Goal: Check status: Check status

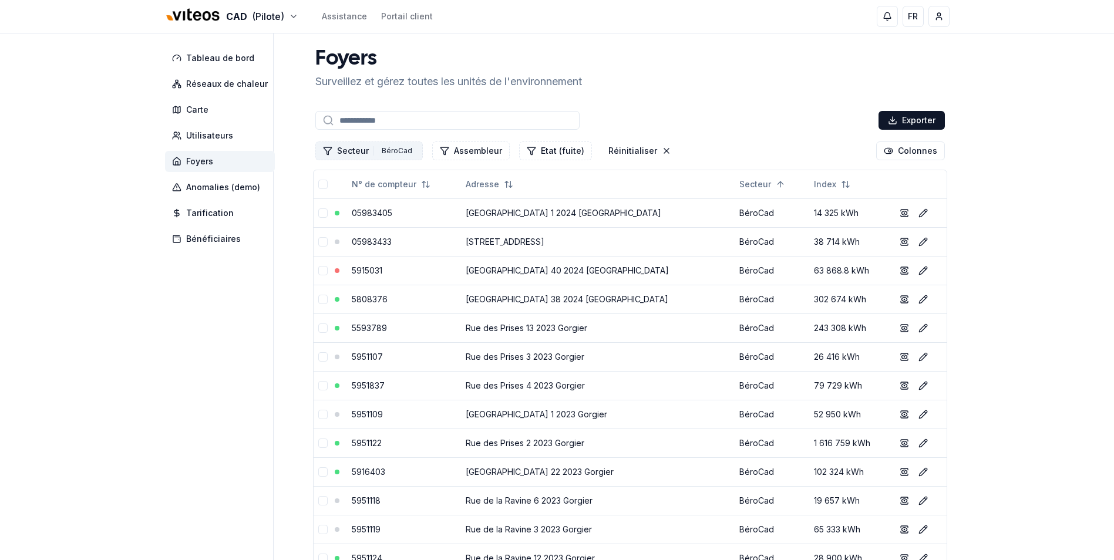
click at [395, 152] on div "BéroCad" at bounding box center [397, 150] width 36 height 13
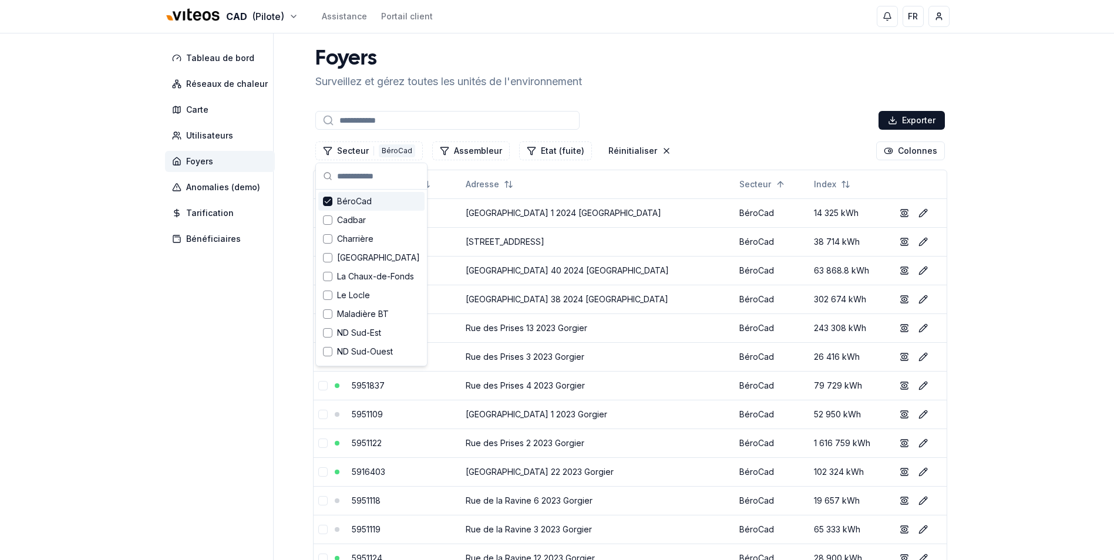
click at [340, 204] on span "BéroCad" at bounding box center [354, 202] width 35 height 12
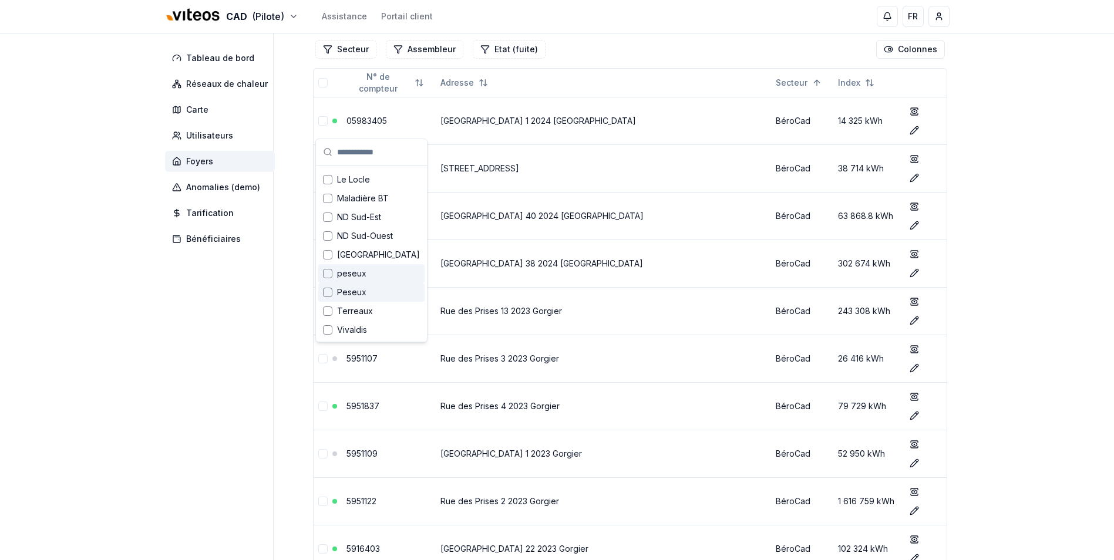
scroll to position [294, 0]
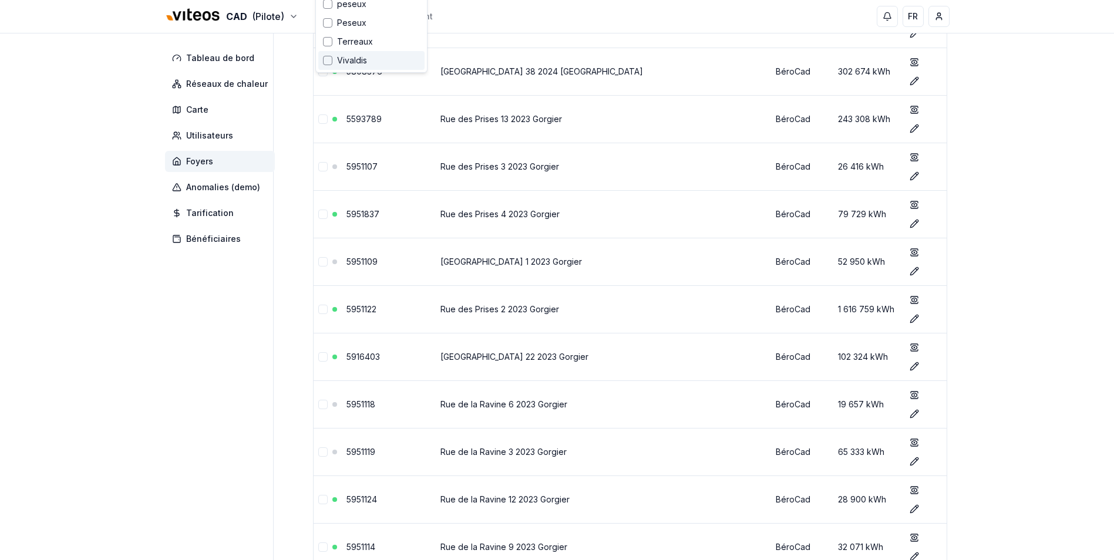
click at [351, 66] on div "Vivaldis" at bounding box center [371, 60] width 106 height 19
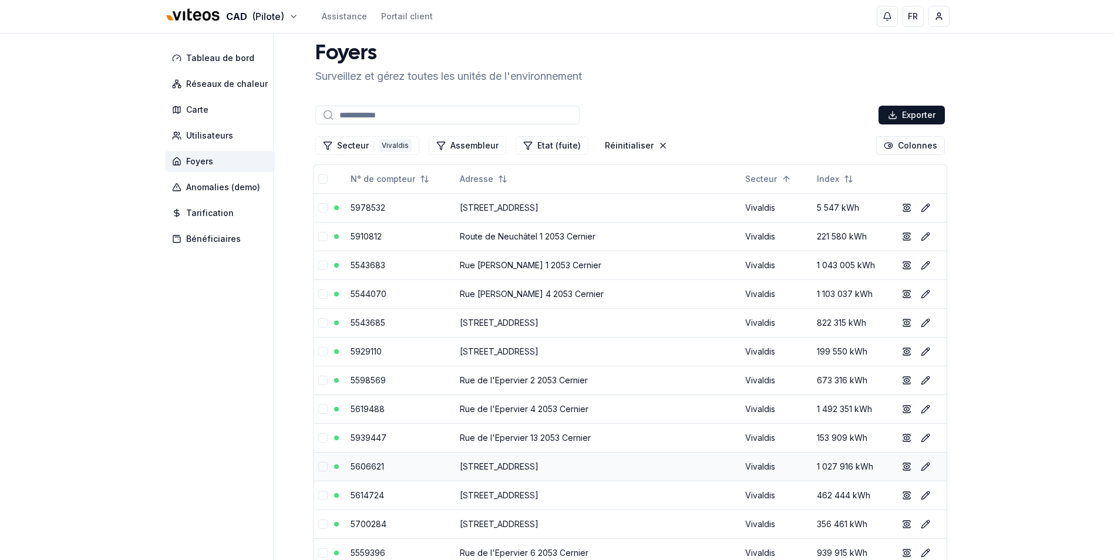
scroll to position [0, 0]
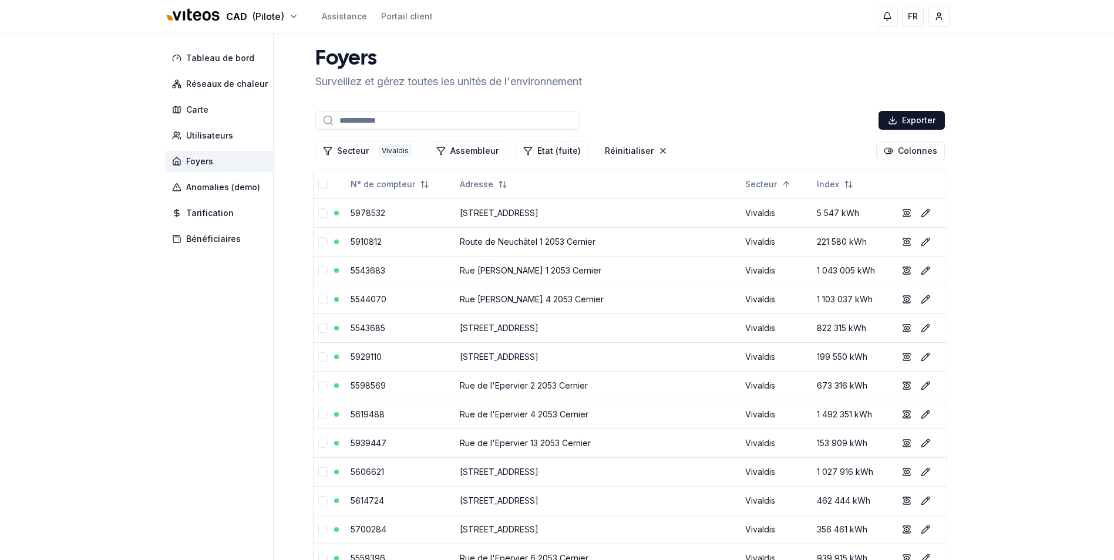
click at [371, 114] on input at bounding box center [447, 120] width 264 height 19
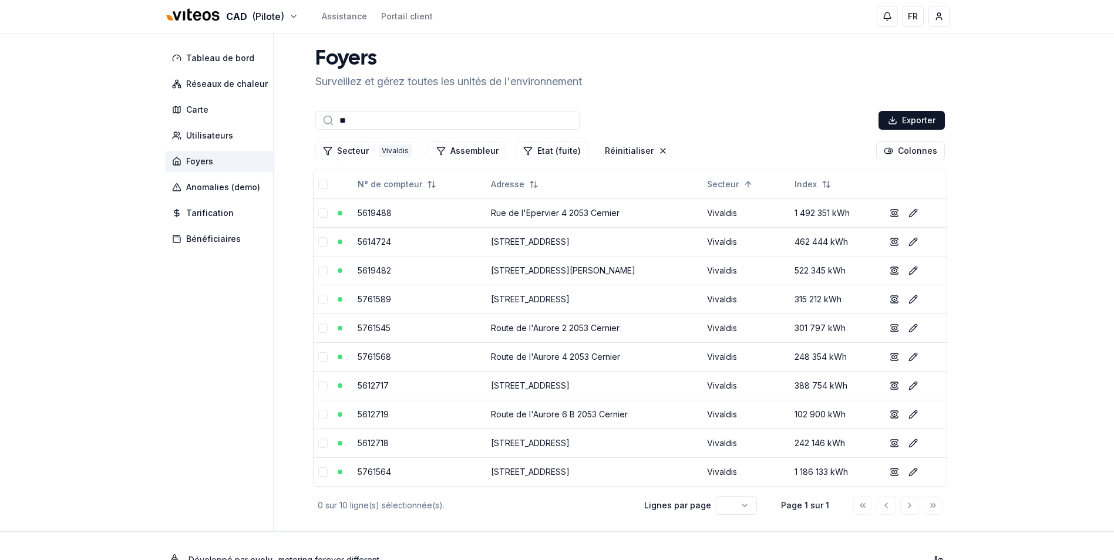
type input "*"
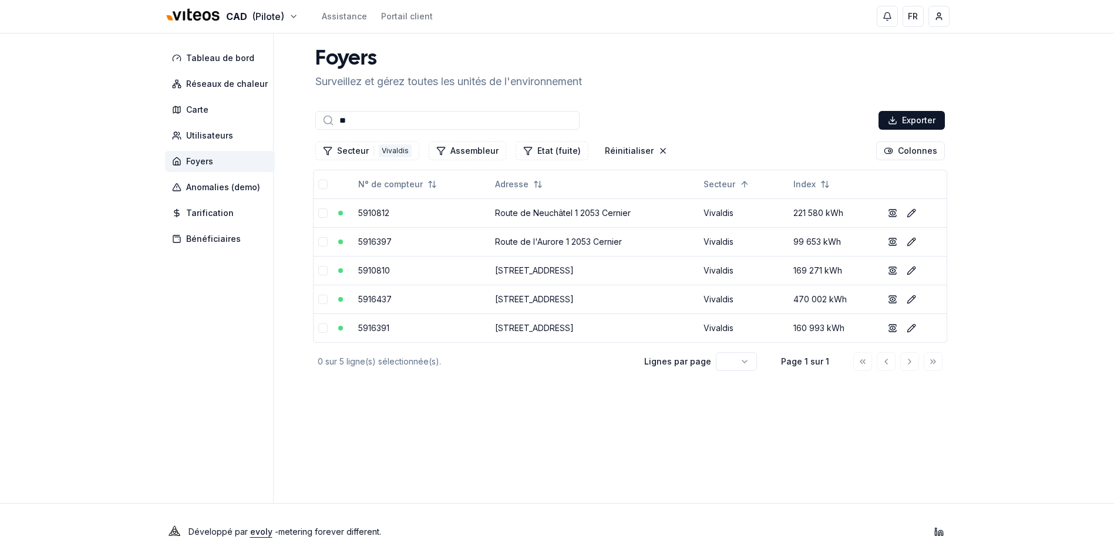
type input "*"
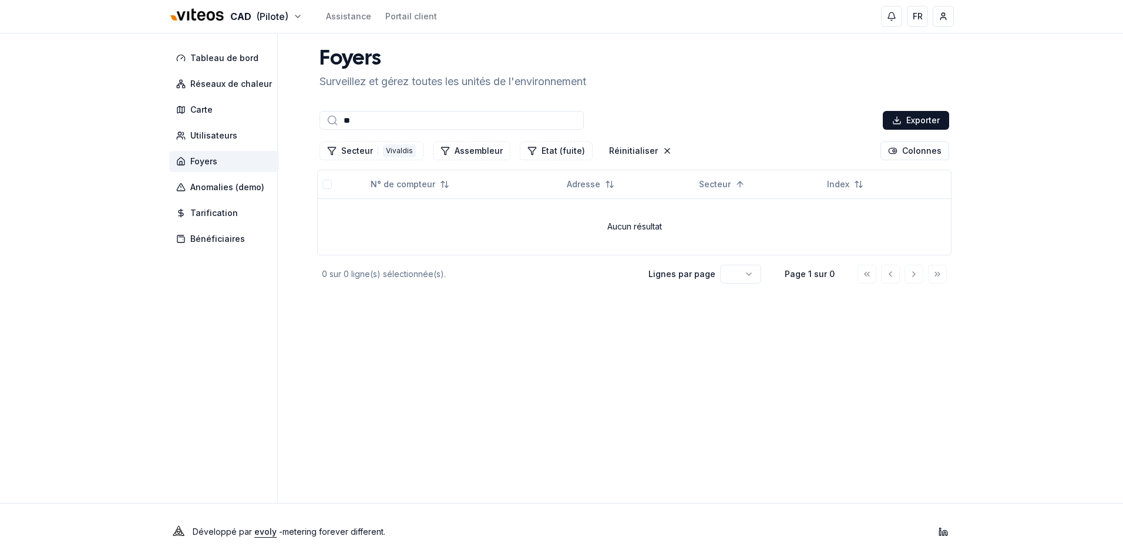
type input "*"
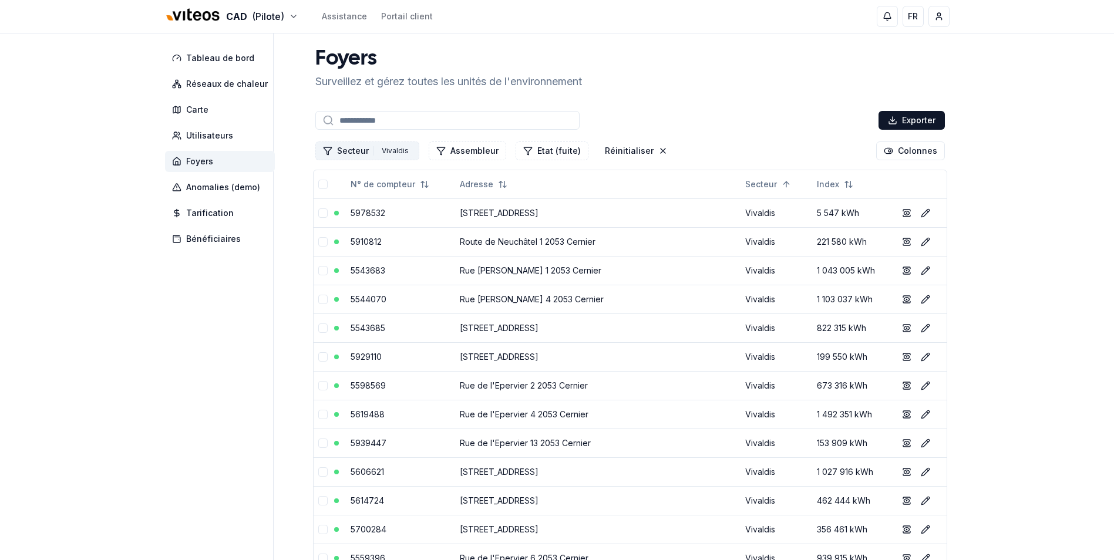
click at [359, 146] on button "Secteur 1 Vivaldis" at bounding box center [367, 151] width 104 height 19
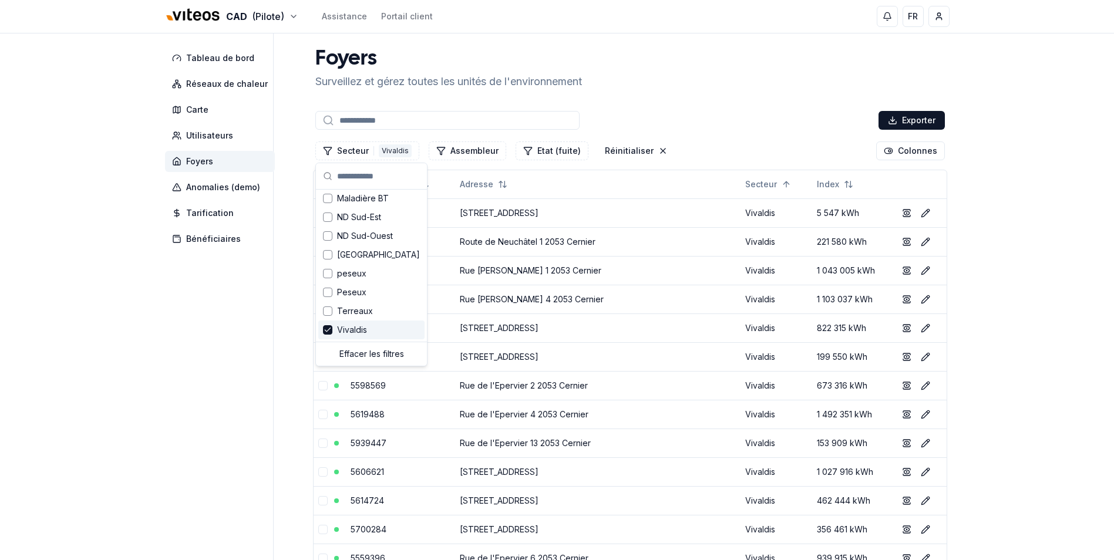
click at [352, 329] on span "Vivaldis" at bounding box center [352, 330] width 30 height 12
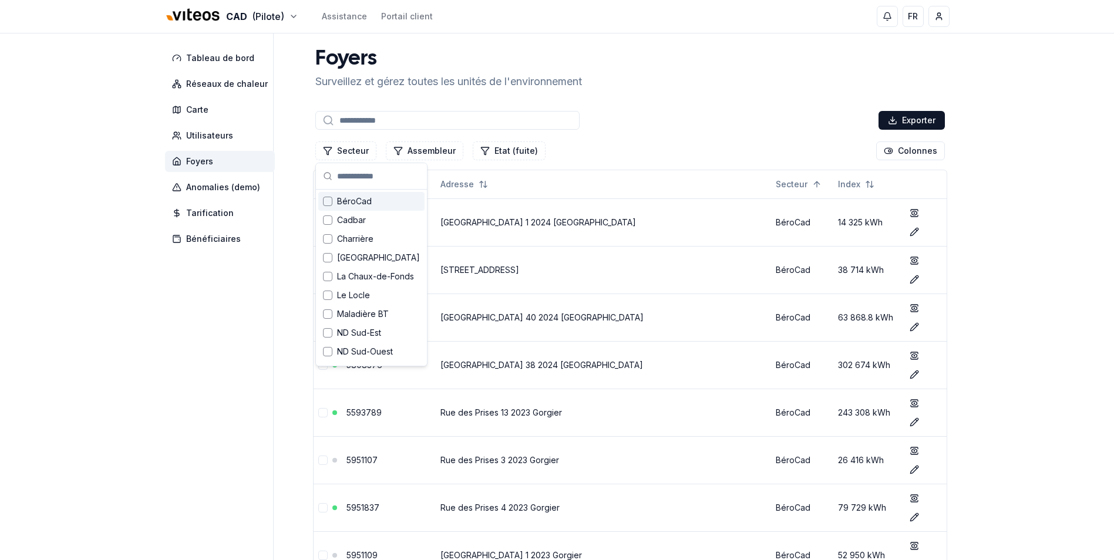
click at [352, 122] on input at bounding box center [447, 120] width 264 height 19
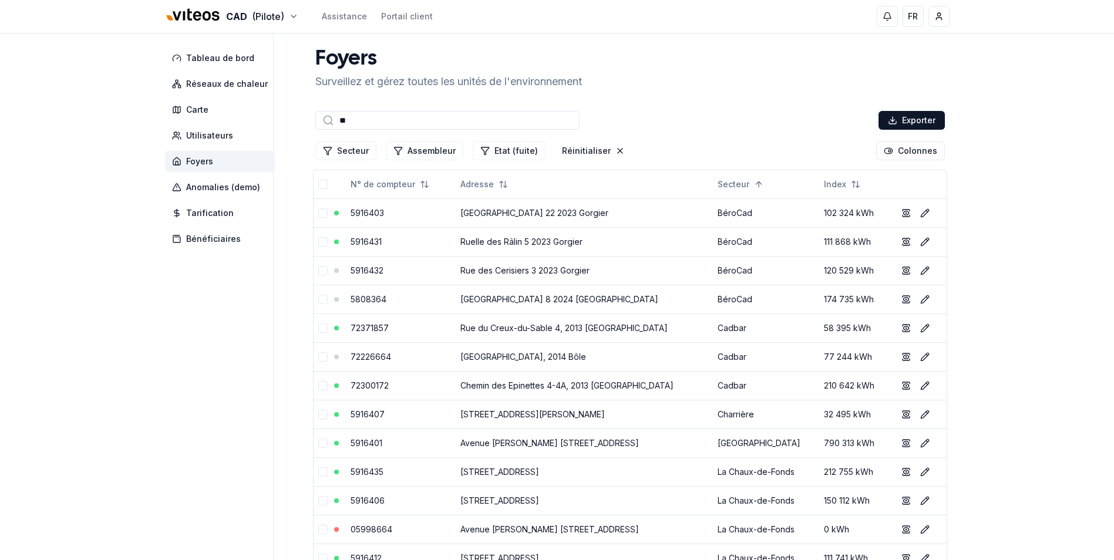
type input "*"
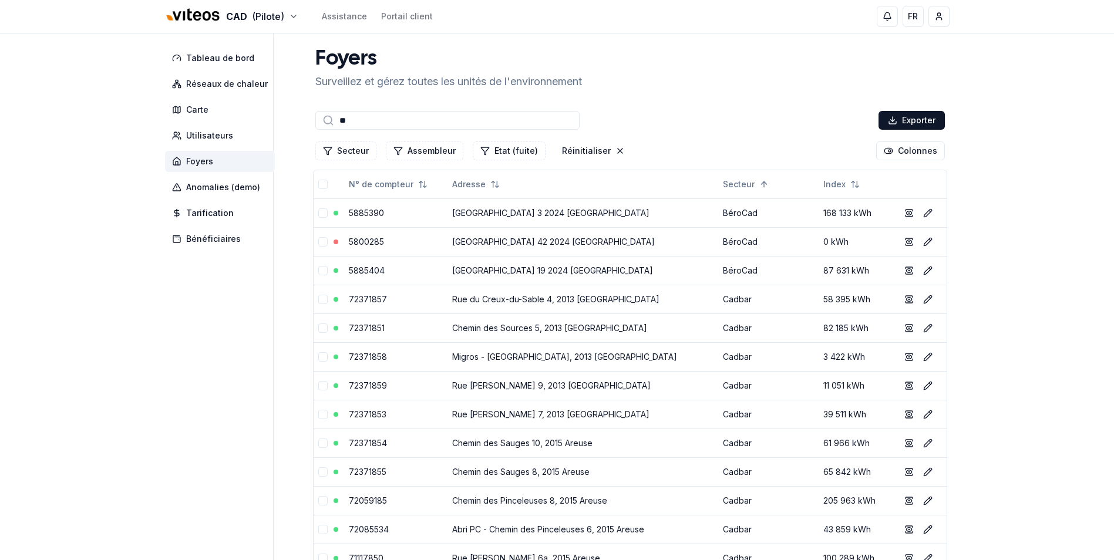
type input "*"
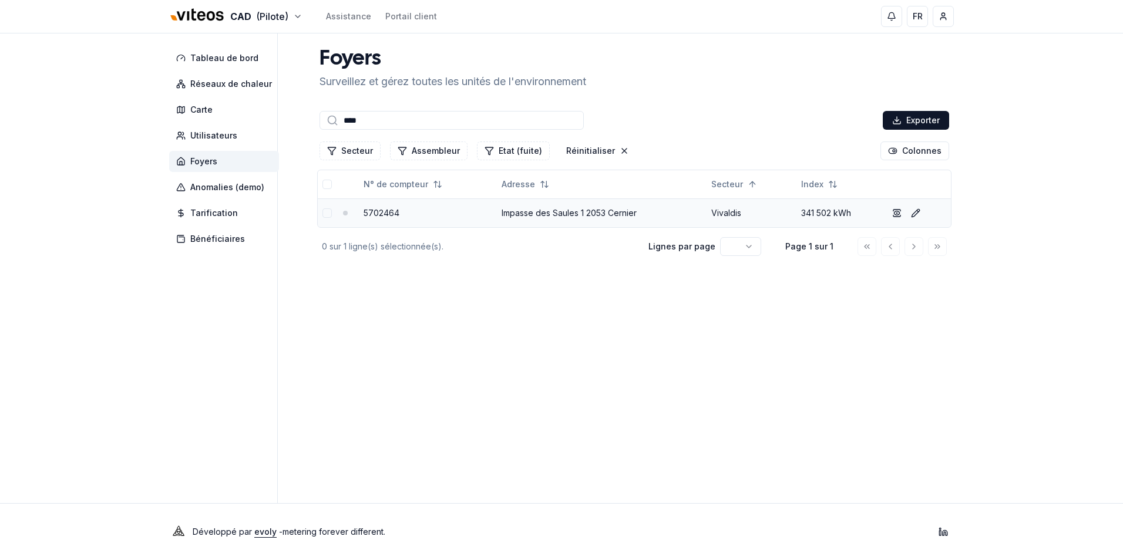
type input "****"
click at [380, 213] on link "5702464" at bounding box center [381, 213] width 36 height 10
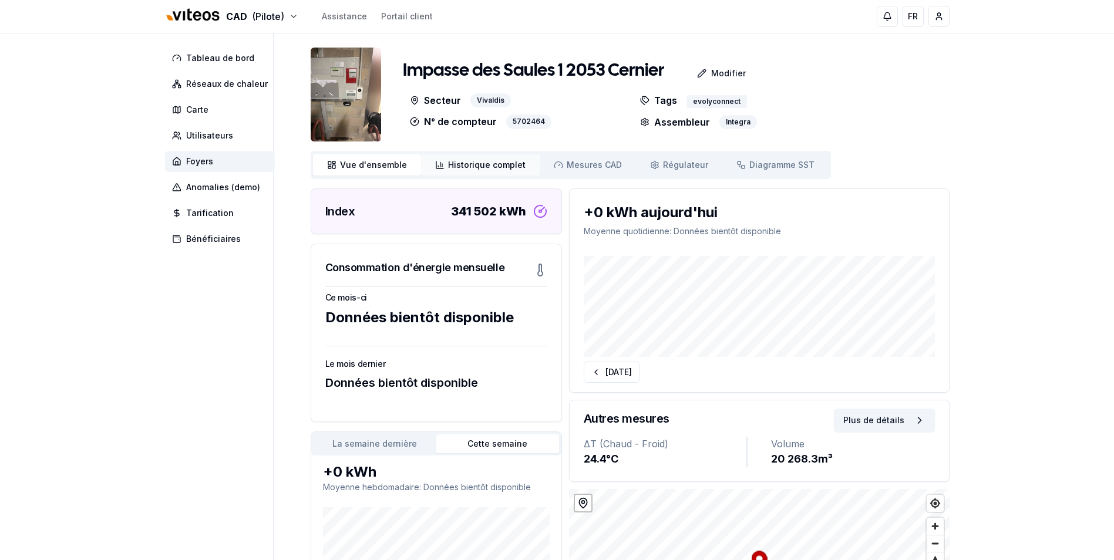
click at [484, 165] on span "Historique complet" at bounding box center [487, 165] width 78 height 12
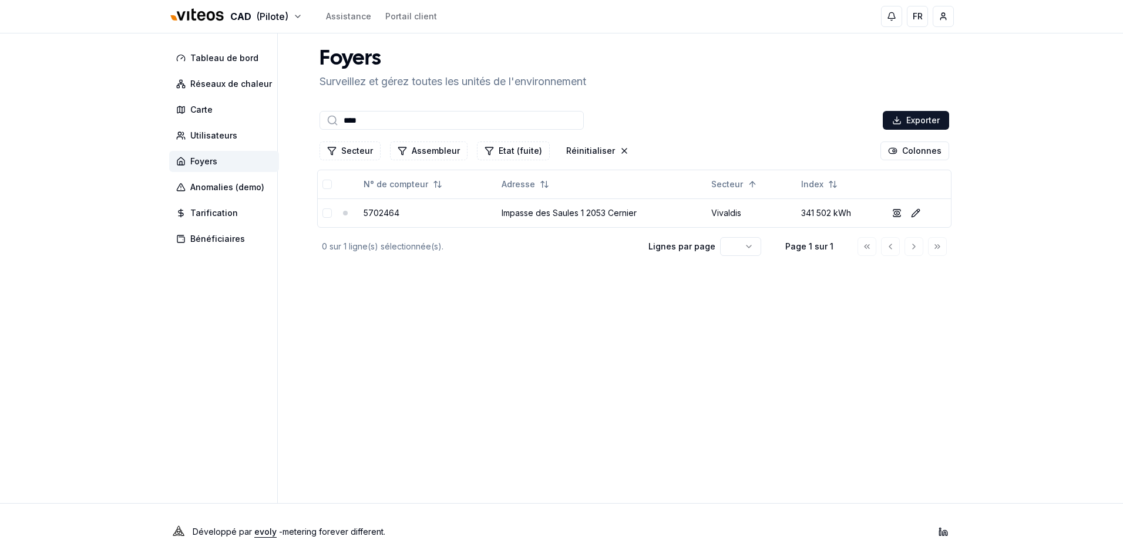
click at [411, 119] on input "****" at bounding box center [451, 120] width 264 height 19
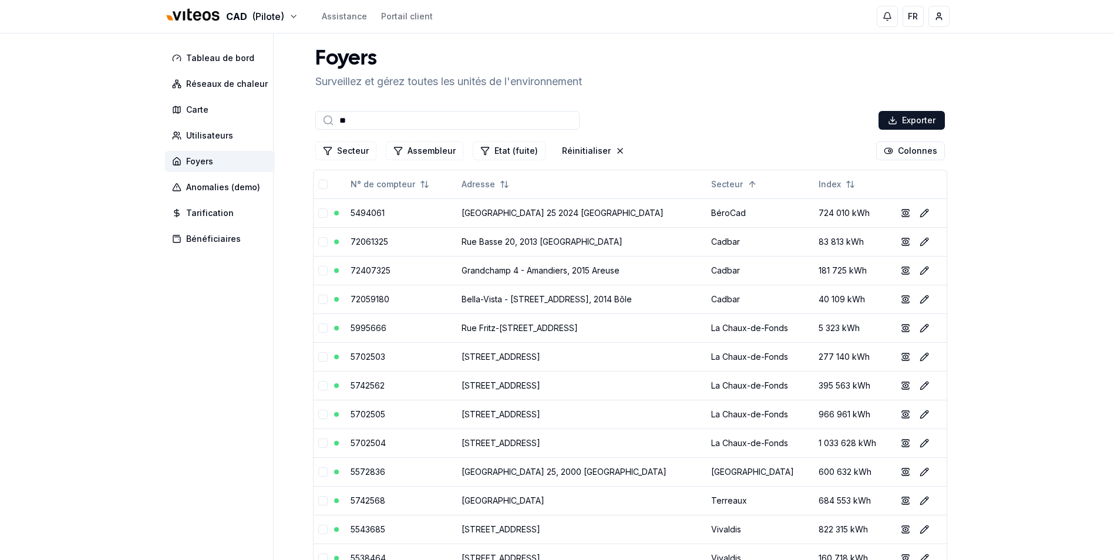
type input "*"
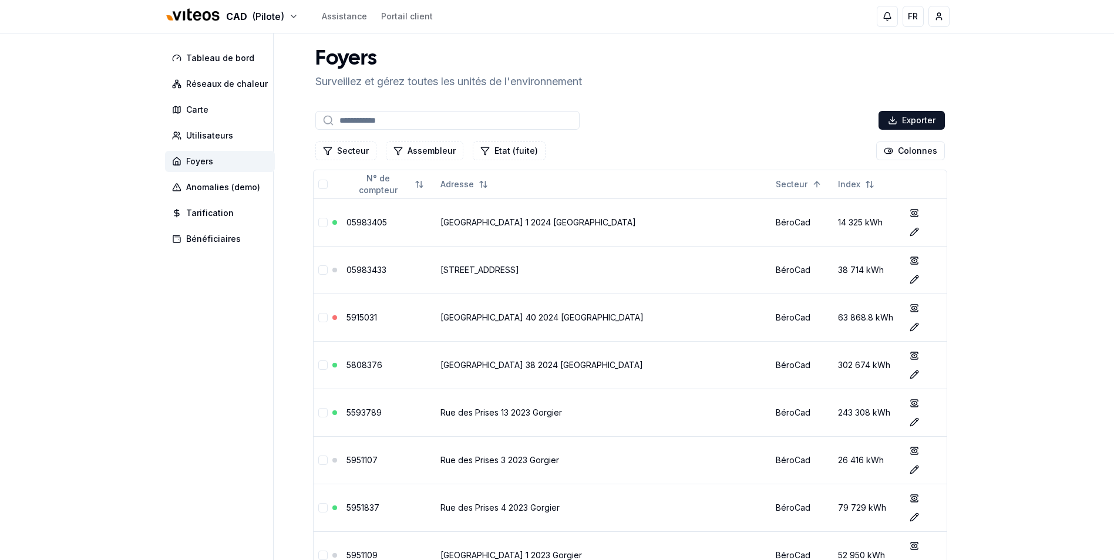
click at [401, 116] on input at bounding box center [447, 120] width 264 height 19
click at [361, 151] on button "Secteur" at bounding box center [345, 151] width 61 height 19
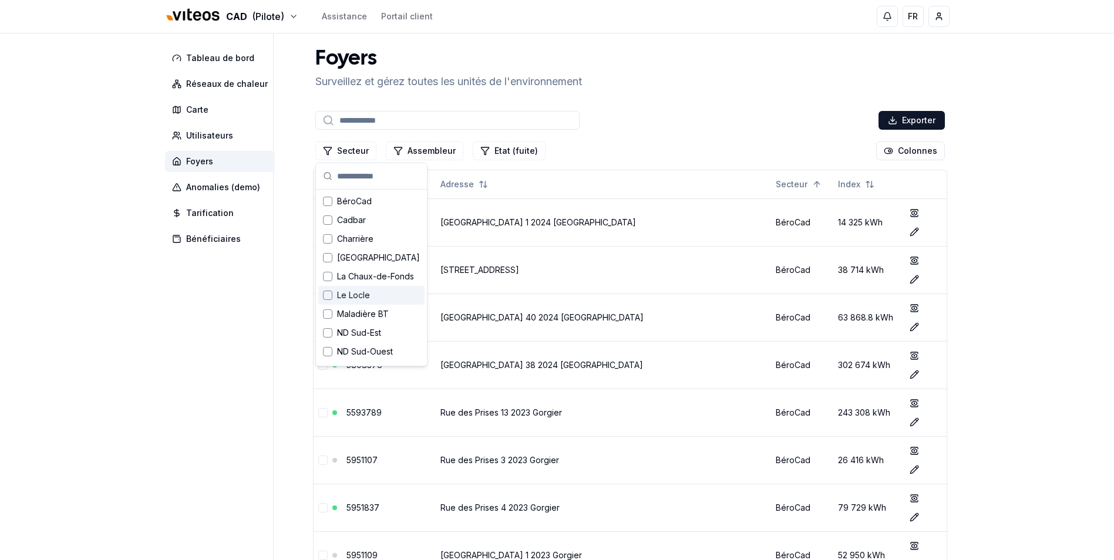
click at [346, 294] on span "Le Locle" at bounding box center [353, 295] width 33 height 12
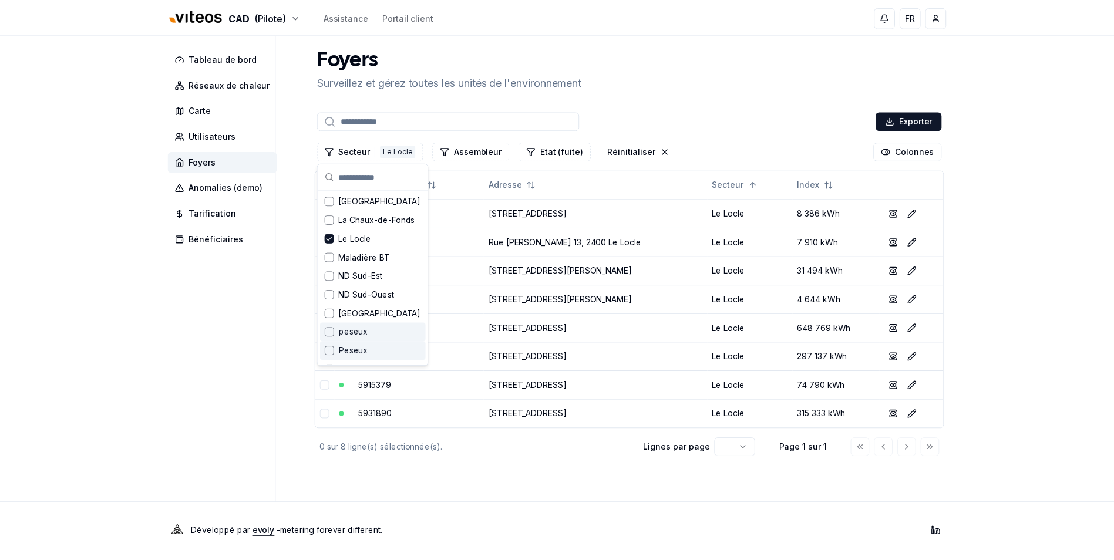
scroll to position [116, 0]
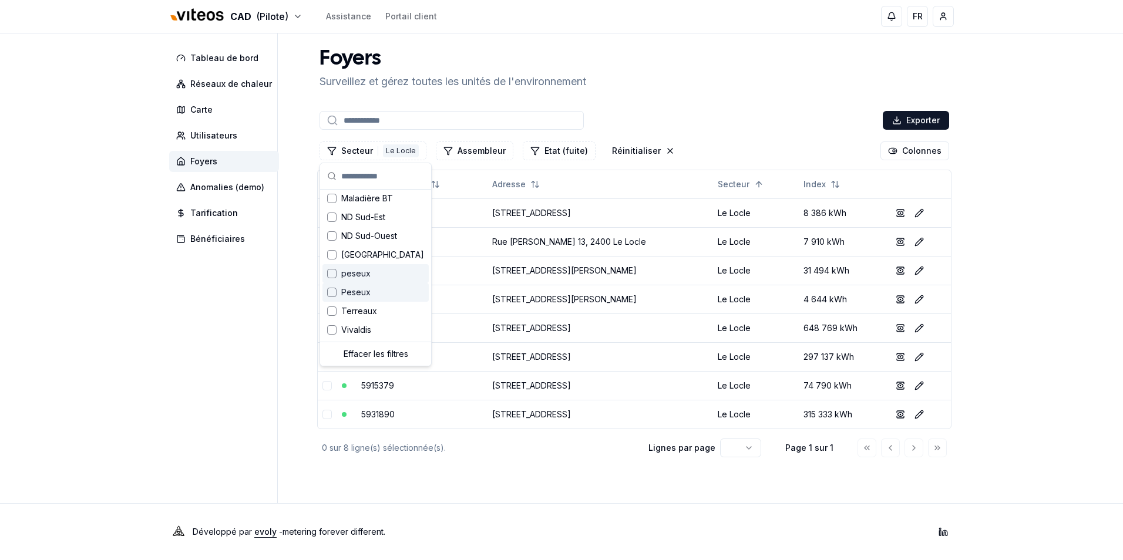
click at [468, 481] on main "Foyers Surveillez et gérez toutes les unités de l'environnement Exporter Secteu…" at bounding box center [634, 268] width 639 height 470
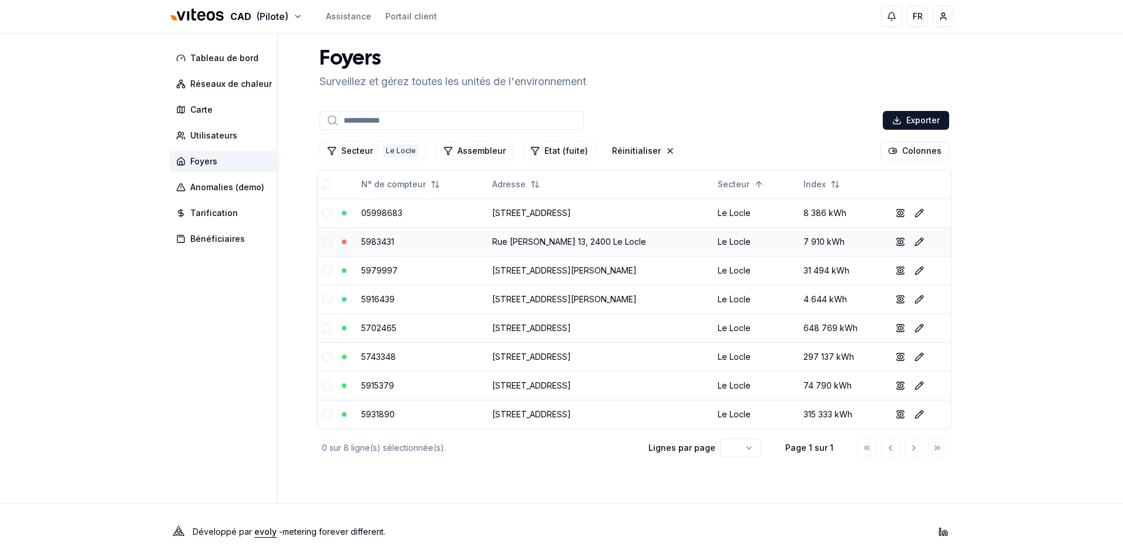
click at [553, 245] on link "Rue [PERSON_NAME] 13, 2400 Le Locle" at bounding box center [569, 242] width 154 height 10
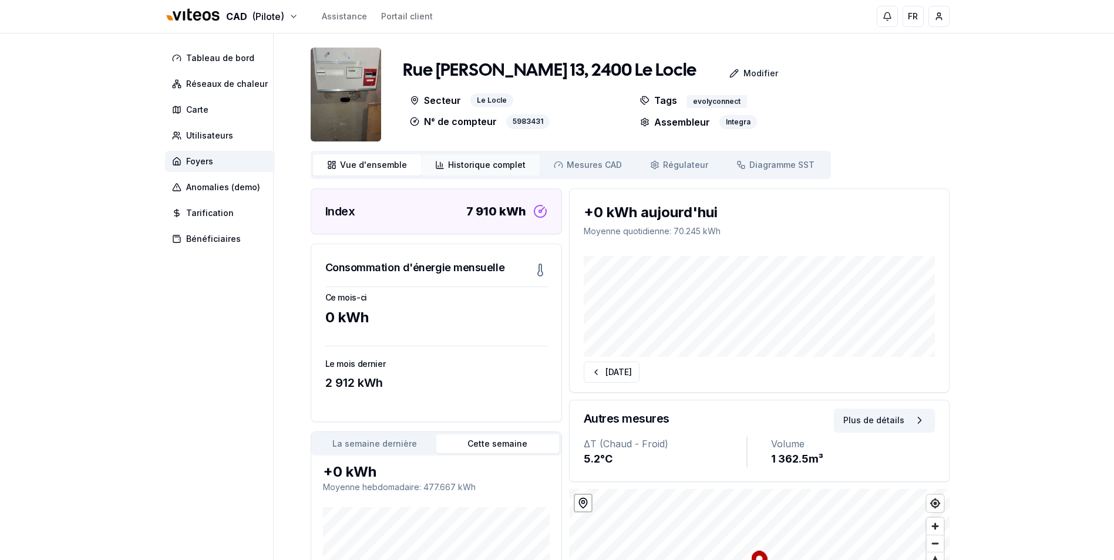
click at [499, 164] on span "Historique complet" at bounding box center [487, 165] width 78 height 12
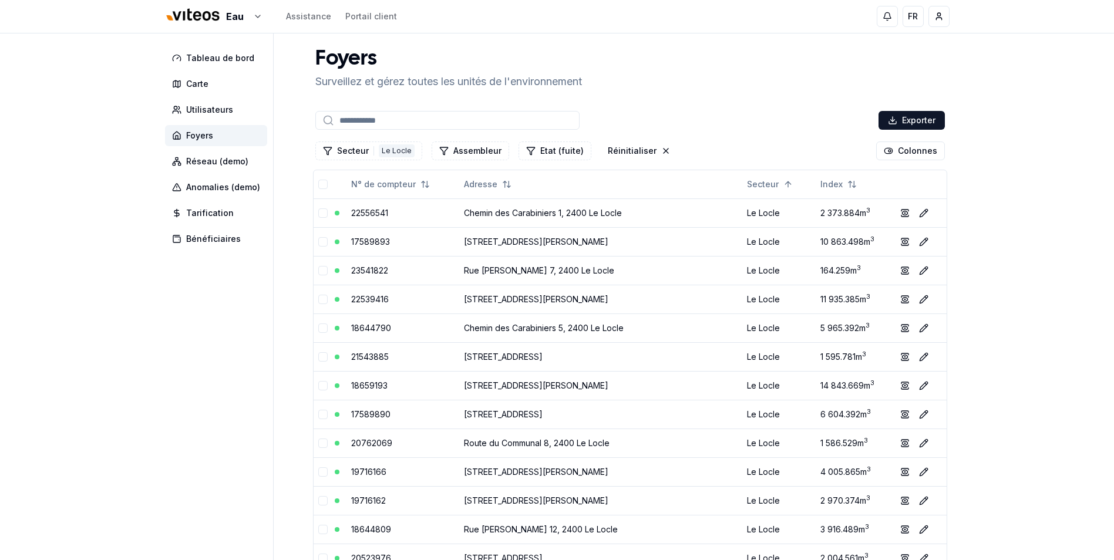
click at [262, 15] on div "Eau Assistance Portail client" at bounding box center [281, 16] width 232 height 25
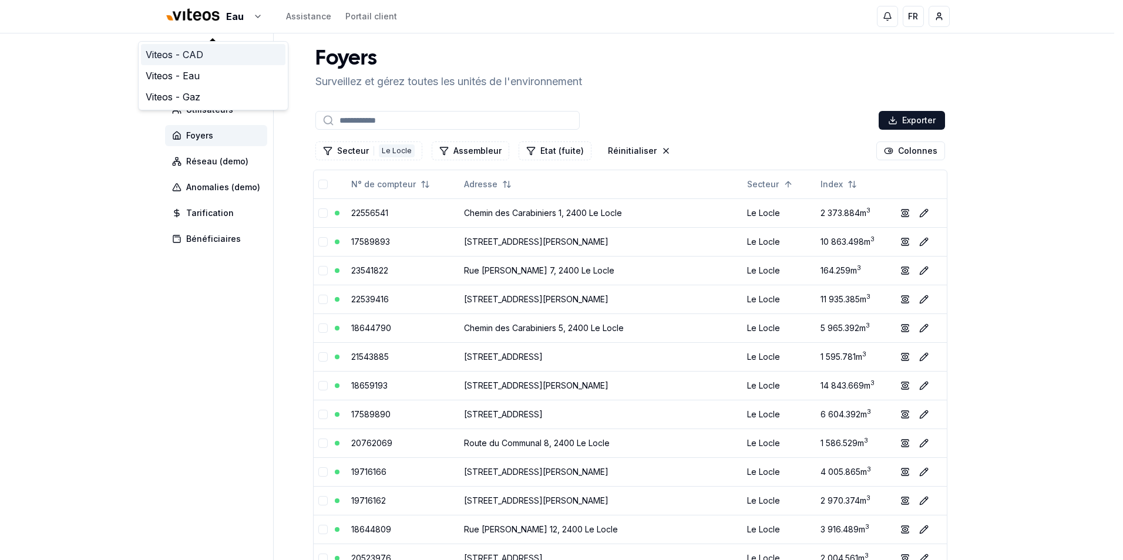
click at [196, 59] on link "Viteos - CAD" at bounding box center [213, 54] width 144 height 21
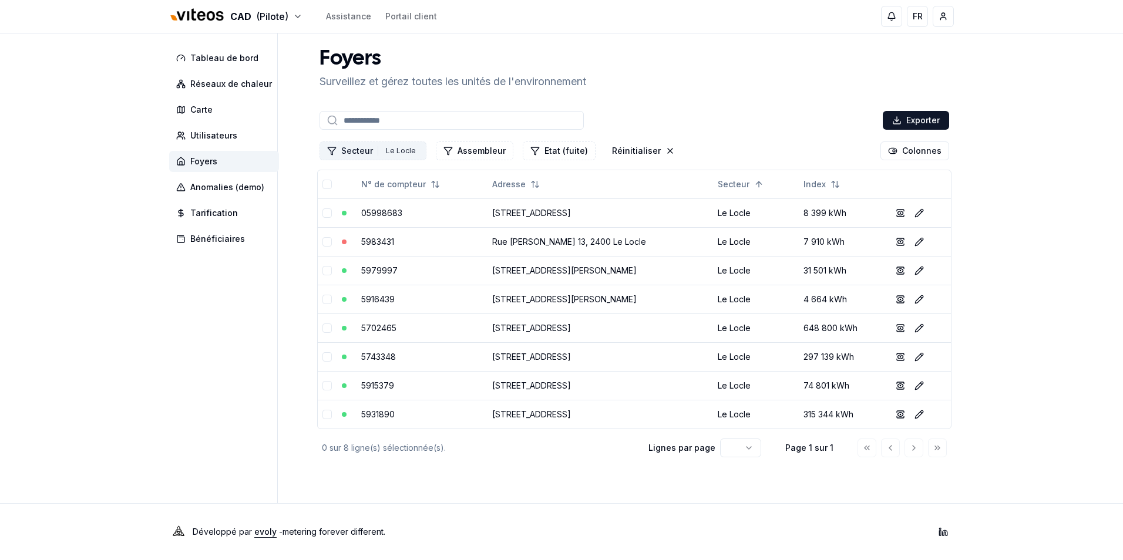
click at [362, 152] on button "Secteur 1 Le Locle" at bounding box center [372, 151] width 107 height 19
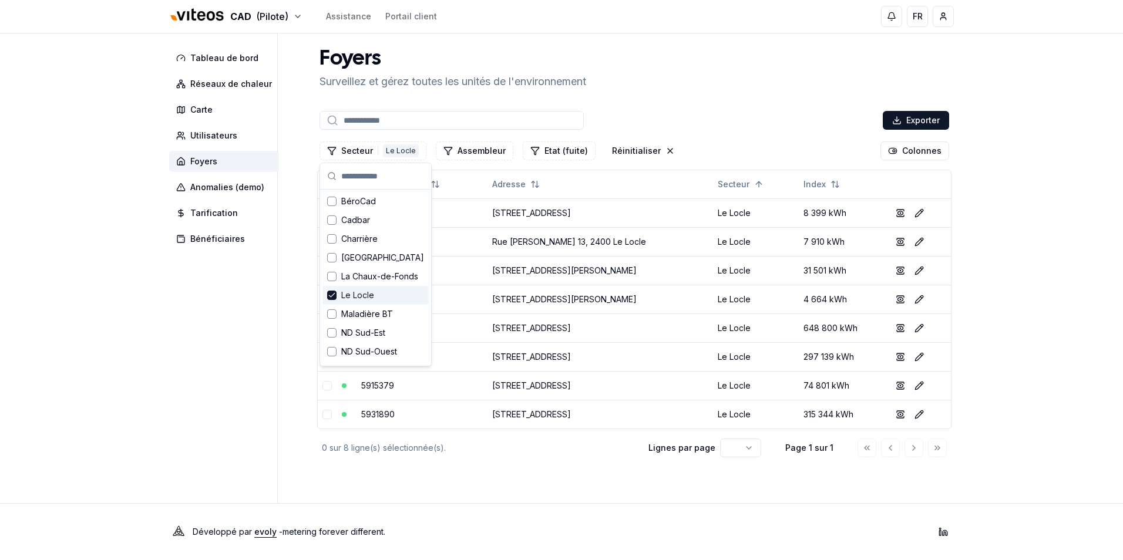
click at [359, 294] on span "Le Locle" at bounding box center [357, 295] width 33 height 12
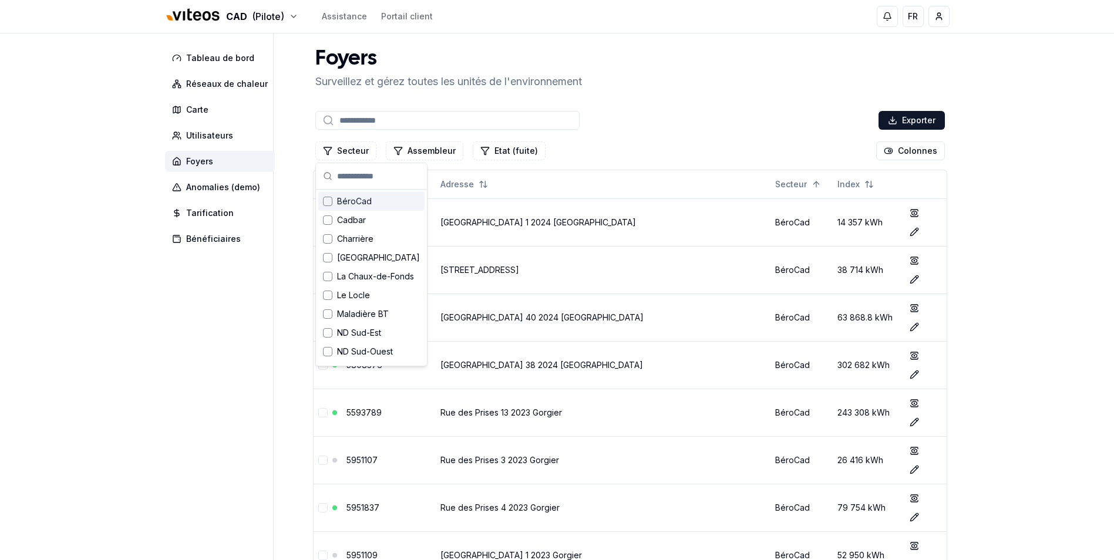
click at [356, 205] on span "BéroCad" at bounding box center [354, 202] width 35 height 12
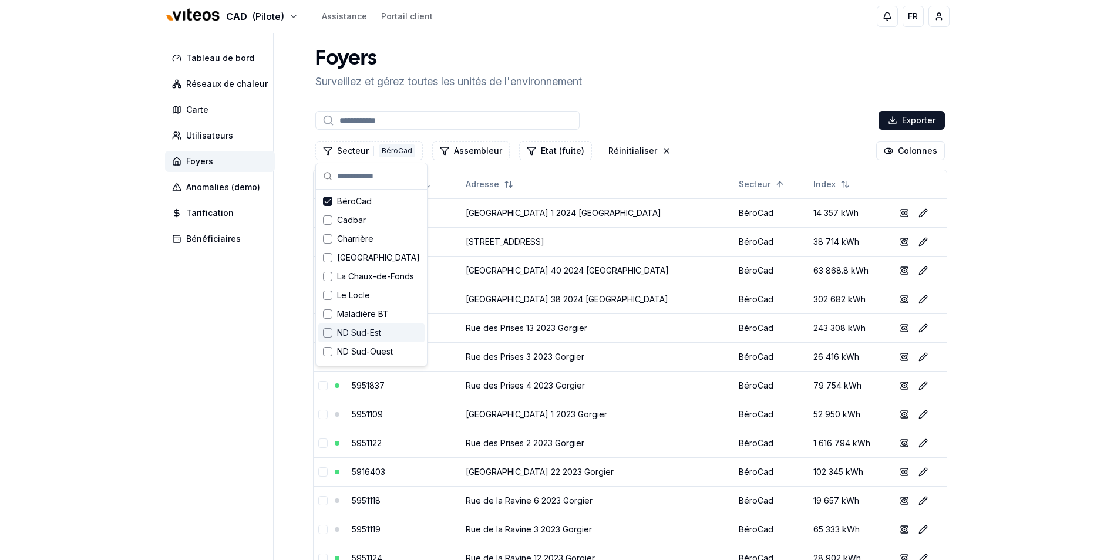
drag, startPoint x: 192, startPoint y: 388, endPoint x: 252, endPoint y: 365, distance: 64.9
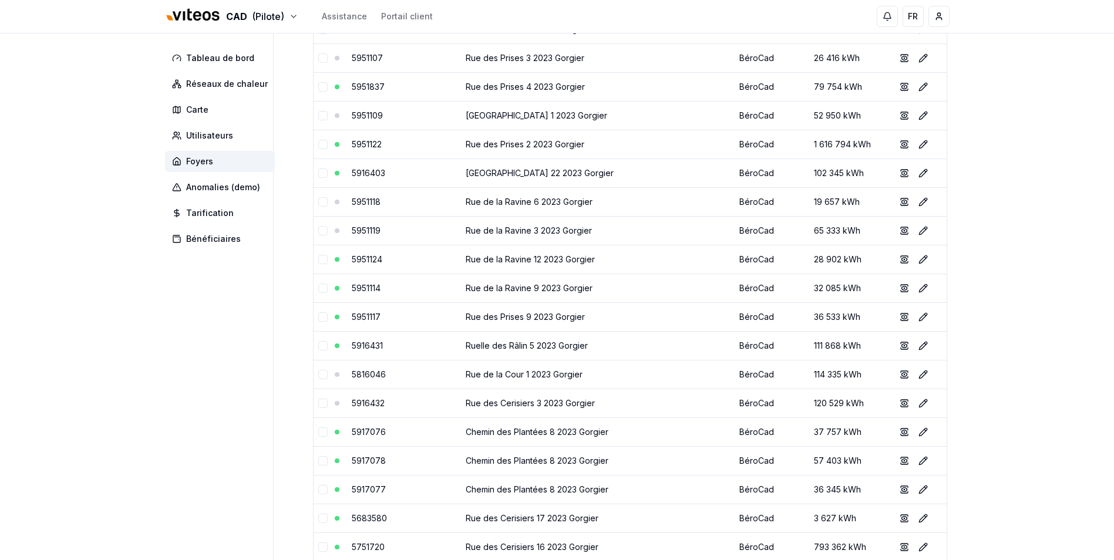
scroll to position [294, 0]
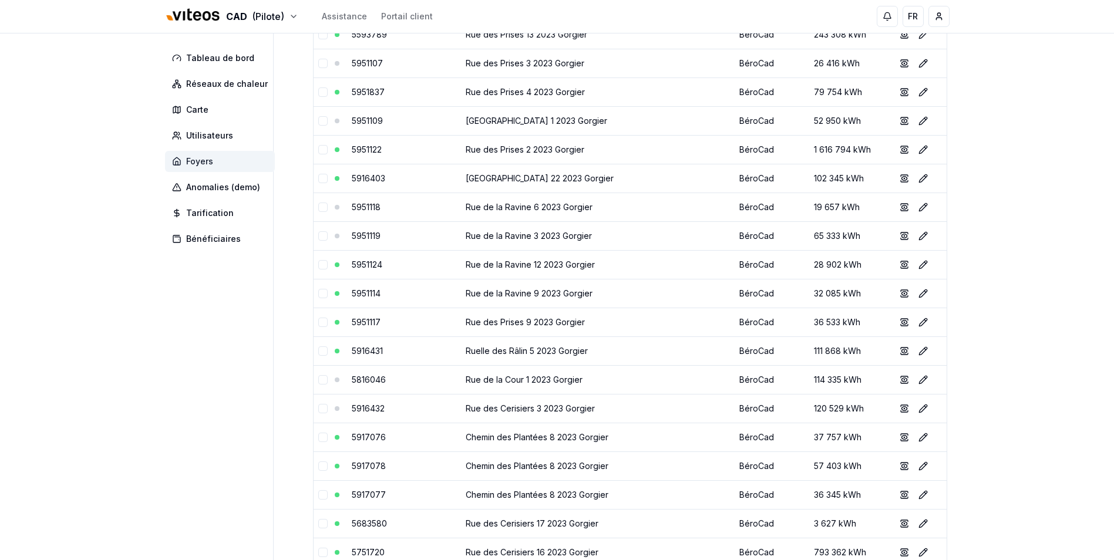
click at [207, 162] on span "Foyers" at bounding box center [199, 162] width 27 height 12
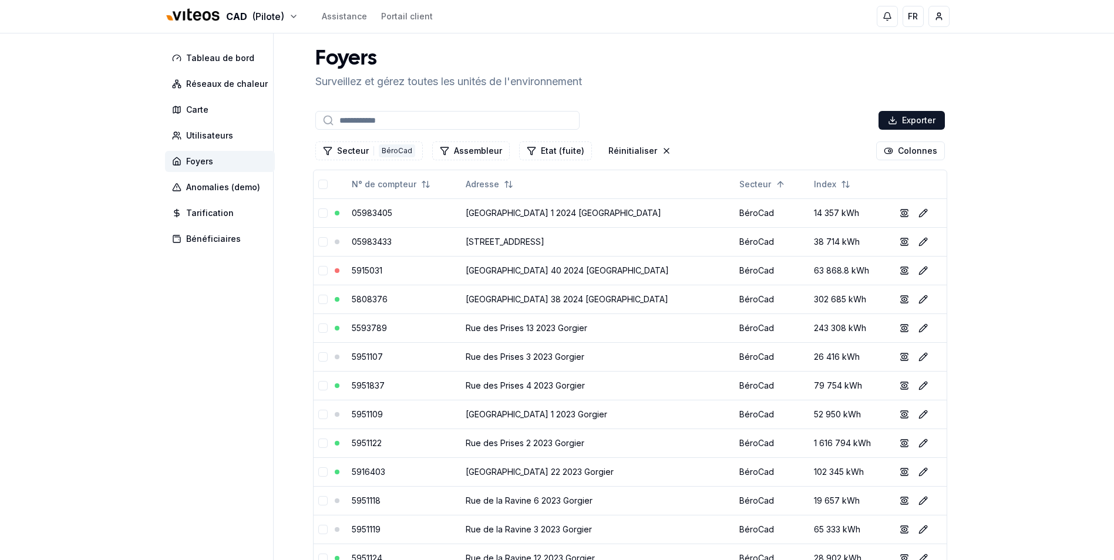
click at [378, 119] on input at bounding box center [447, 120] width 264 height 19
click at [352, 146] on button "Secteur 1 BéroCad" at bounding box center [368, 151] width 107 height 19
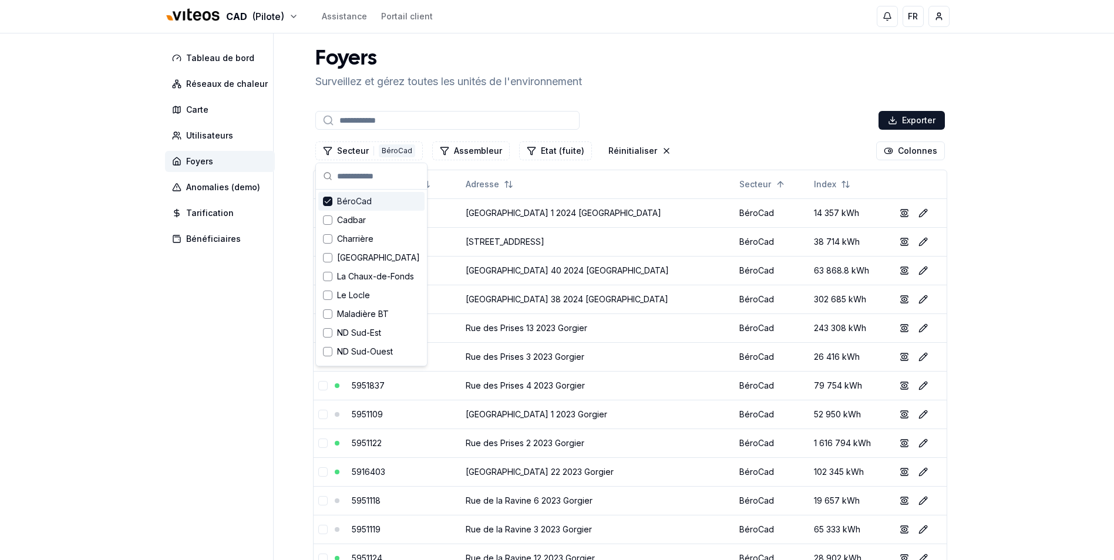
click at [358, 200] on span "BéroCad" at bounding box center [354, 202] width 35 height 12
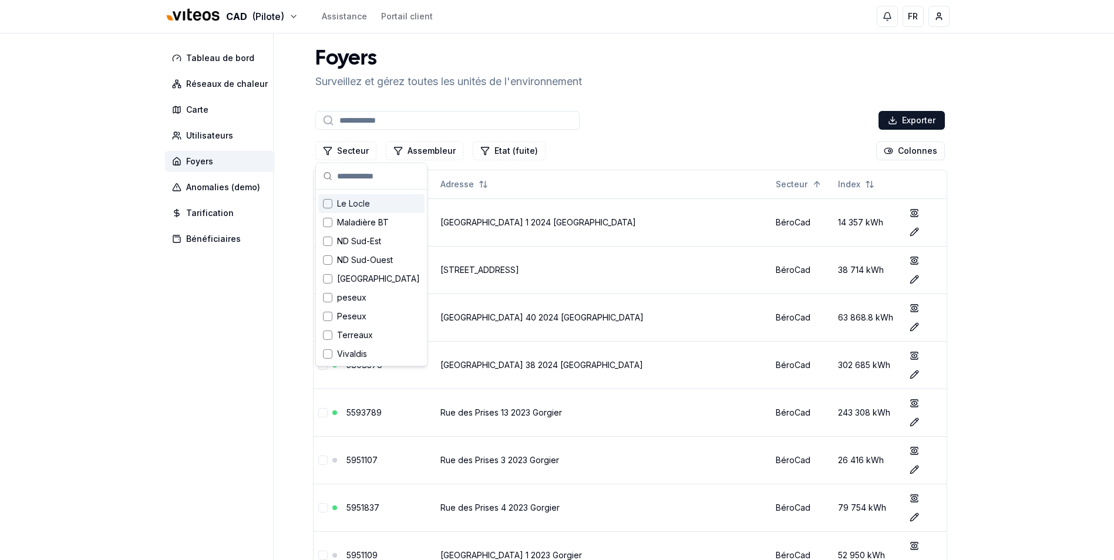
click at [372, 205] on div "Le Locle" at bounding box center [371, 203] width 106 height 19
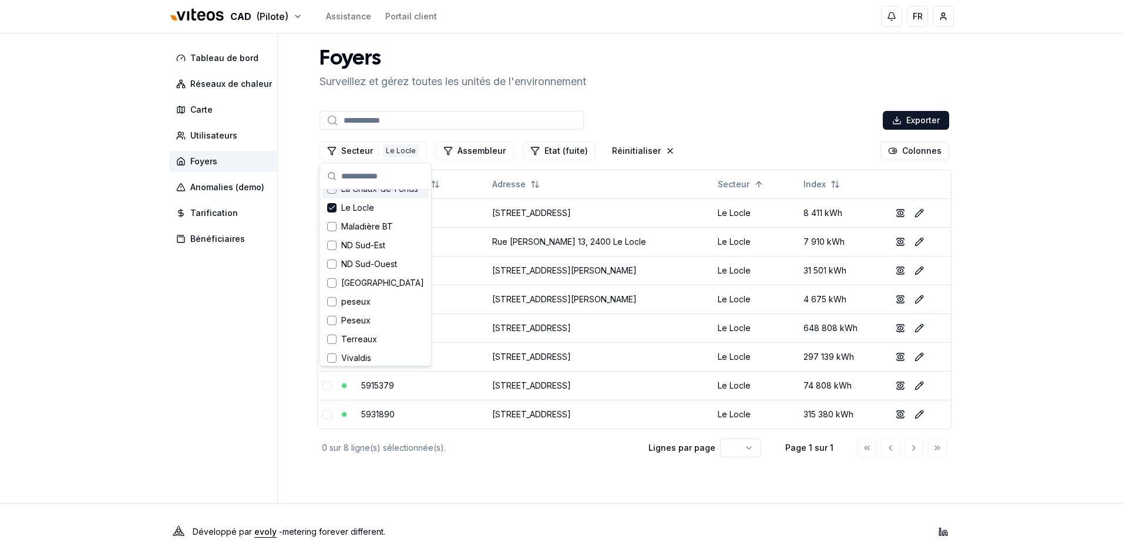
scroll to position [116, 0]
click at [220, 336] on aside "Tableau de bord Réseaux de chaleur Carte Utilisateurs Foyers Anomalies (demo) T…" at bounding box center [223, 268] width 109 height 470
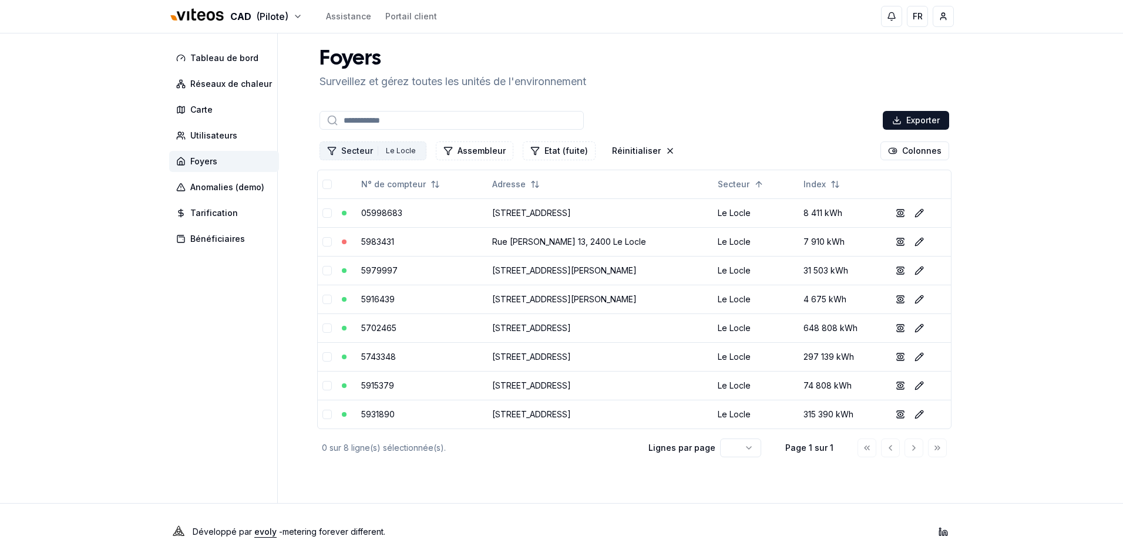
click at [355, 149] on button "Secteur 1 Le Locle" at bounding box center [372, 151] width 107 height 19
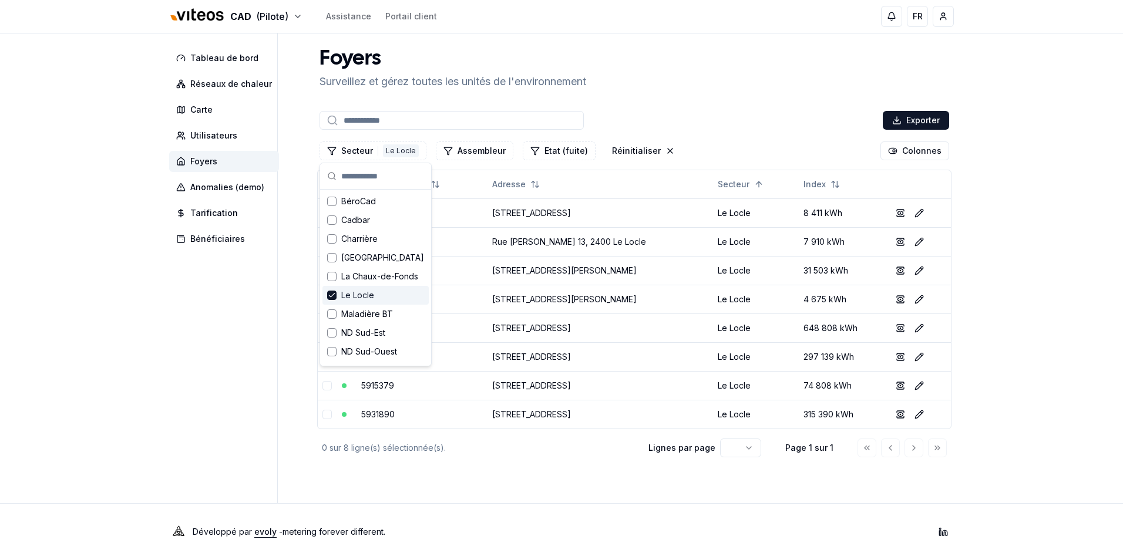
click at [350, 296] on span "Le Locle" at bounding box center [357, 295] width 33 height 12
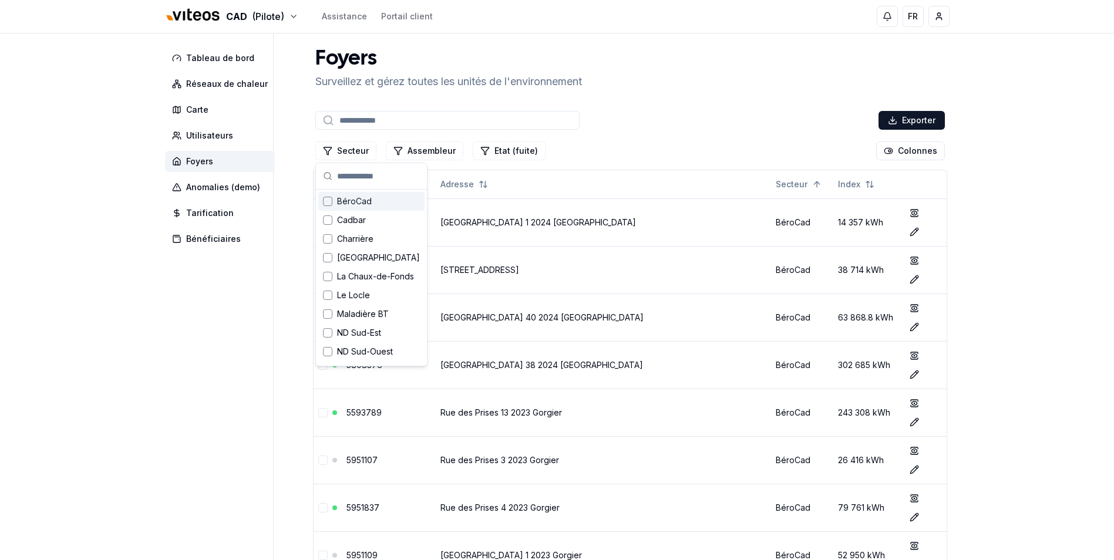
click at [399, 122] on input at bounding box center [447, 120] width 264 height 19
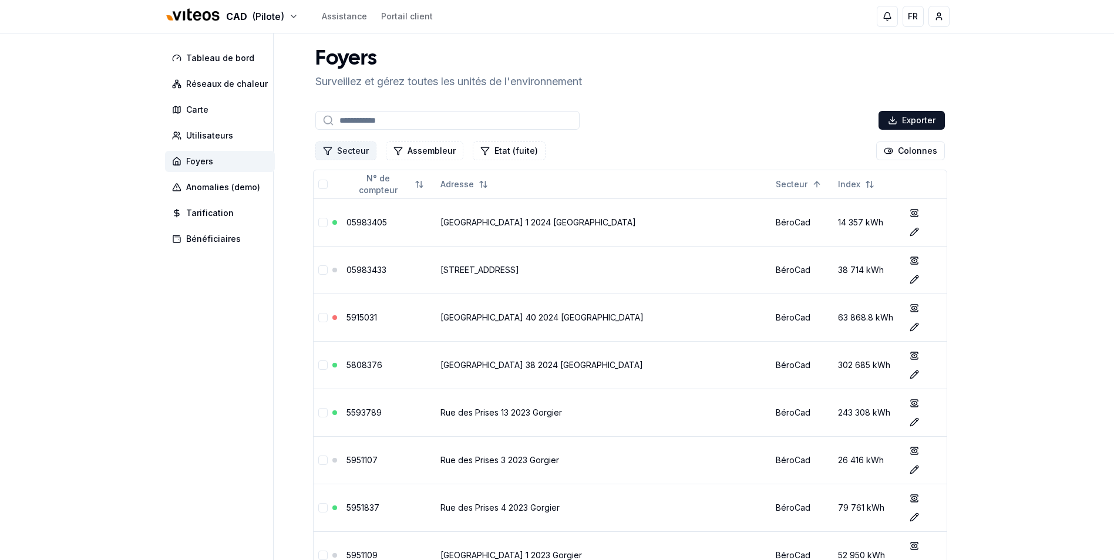
click at [355, 148] on button "Secteur" at bounding box center [345, 151] width 61 height 19
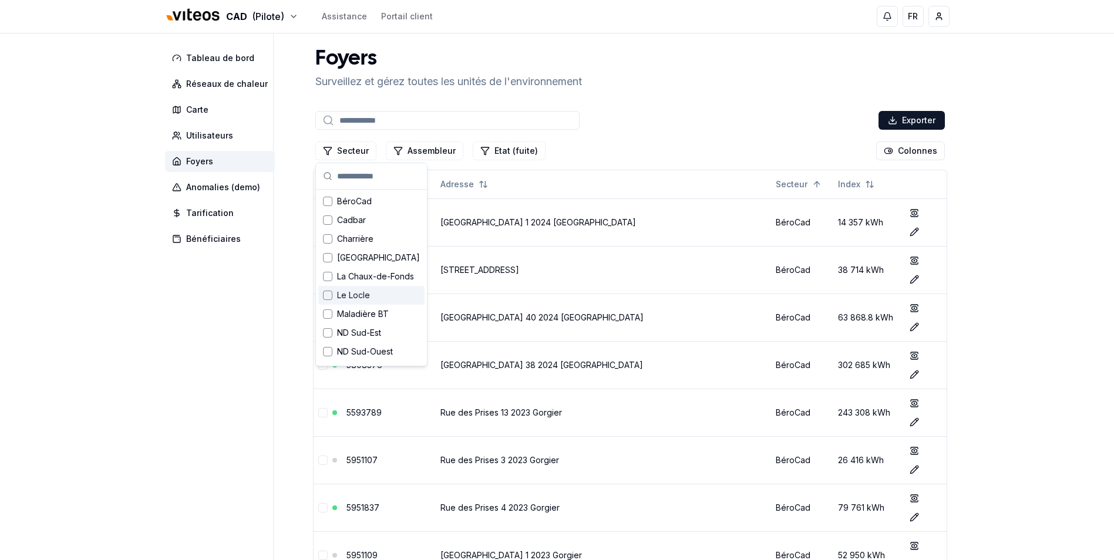
click at [383, 299] on div "Le Locle" at bounding box center [371, 295] width 106 height 19
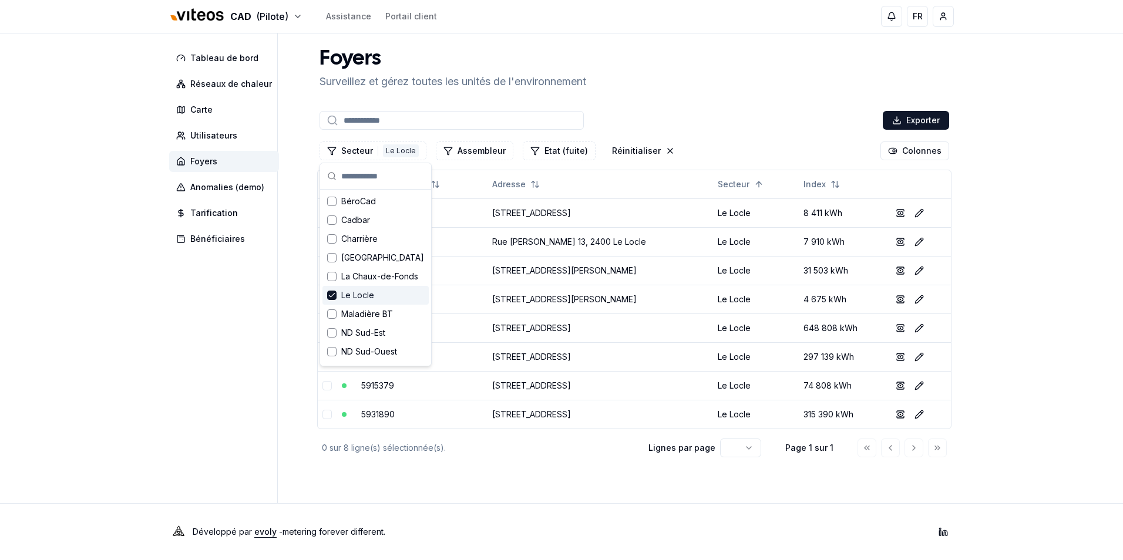
click at [387, 295] on div "Le Locle" at bounding box center [375, 295] width 106 height 19
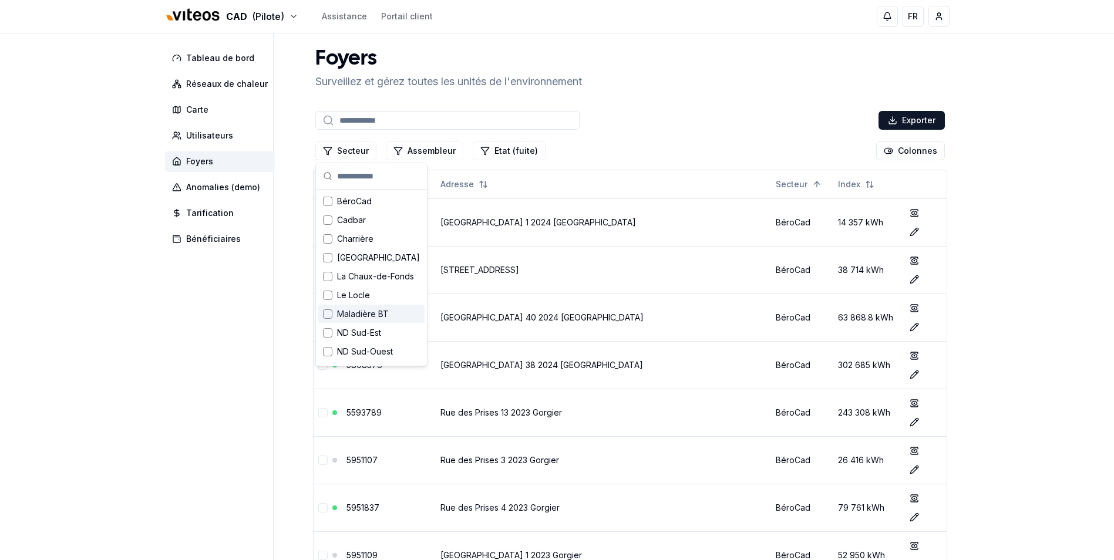
click at [395, 323] on div "Maladière BT" at bounding box center [371, 314] width 106 height 19
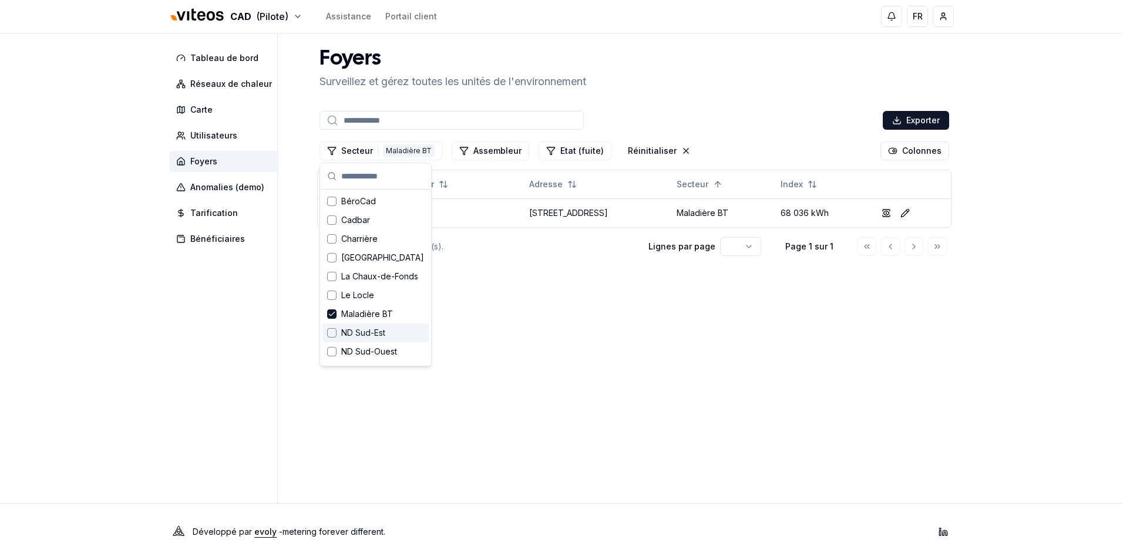
click at [388, 331] on div "ND Sud-Est" at bounding box center [375, 333] width 106 height 19
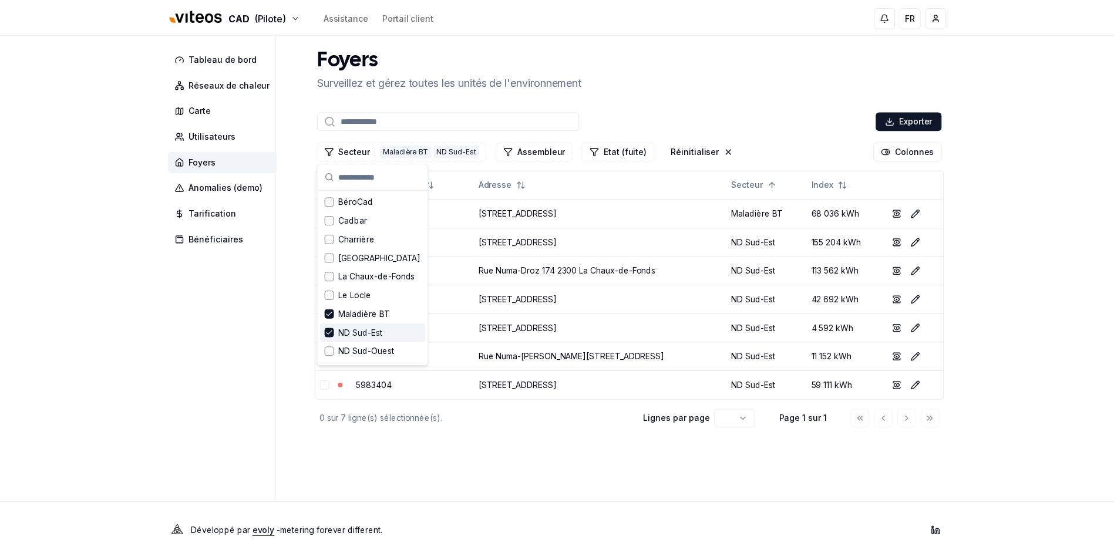
scroll to position [59, 0]
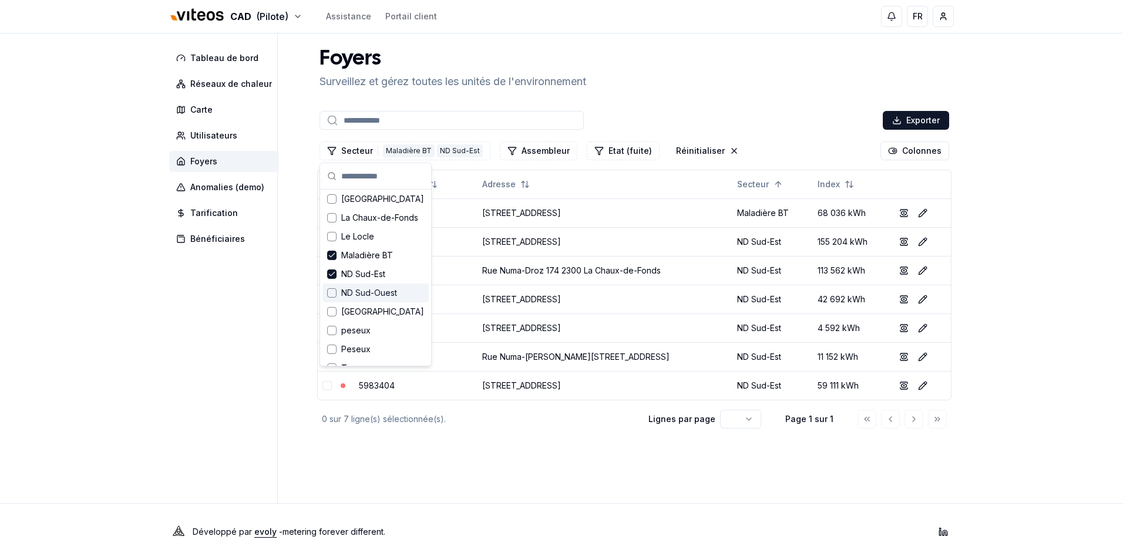
click at [398, 296] on div "ND Sud-Ouest" at bounding box center [375, 293] width 106 height 19
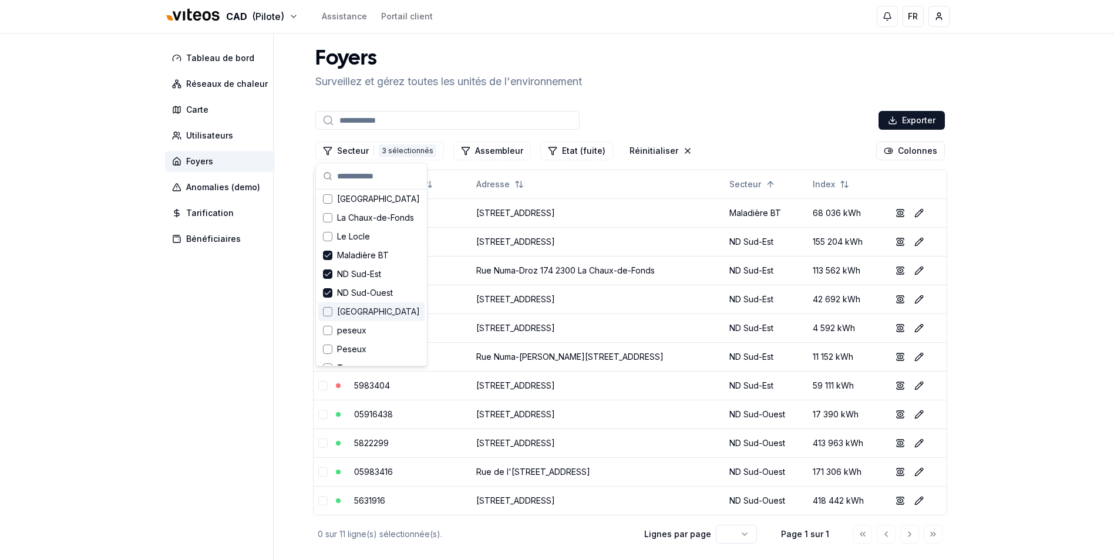
click at [380, 309] on div "[GEOGRAPHIC_DATA]" at bounding box center [371, 311] width 106 height 19
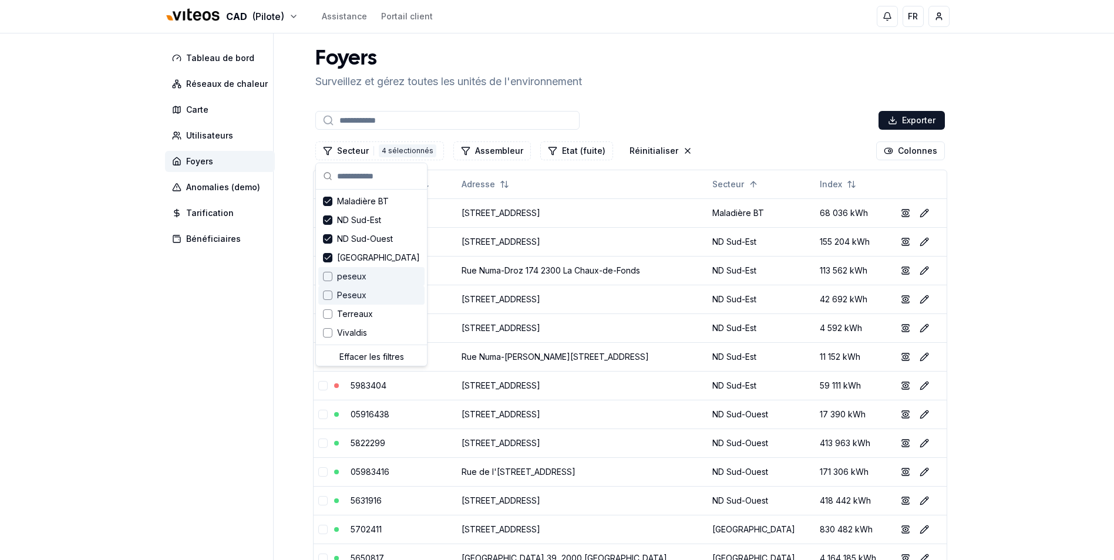
scroll to position [116, 0]
click at [375, 273] on div "peseux" at bounding box center [371, 273] width 106 height 19
click at [370, 289] on div "Peseux" at bounding box center [371, 292] width 106 height 19
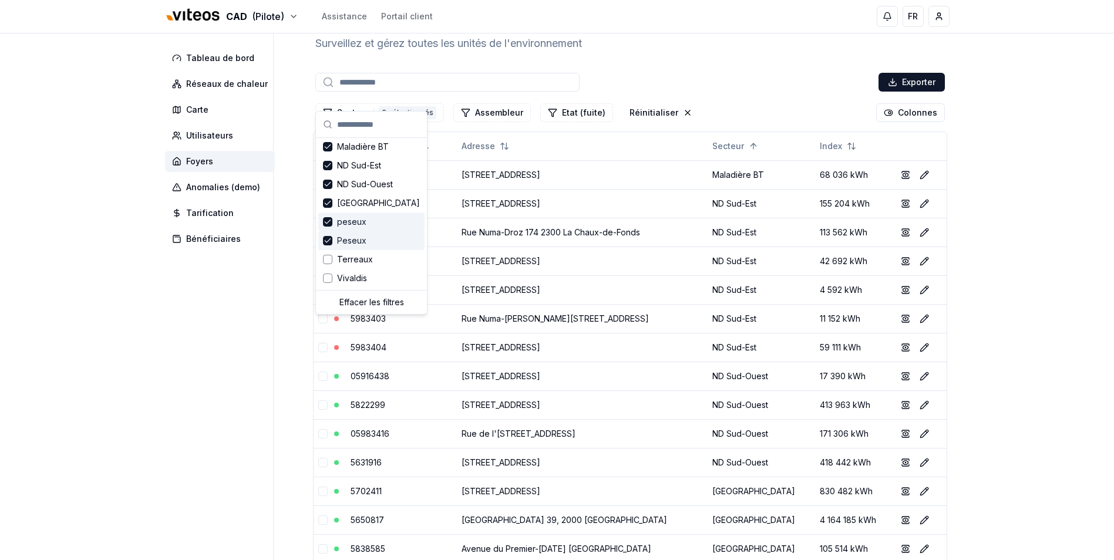
scroll to position [59, 0]
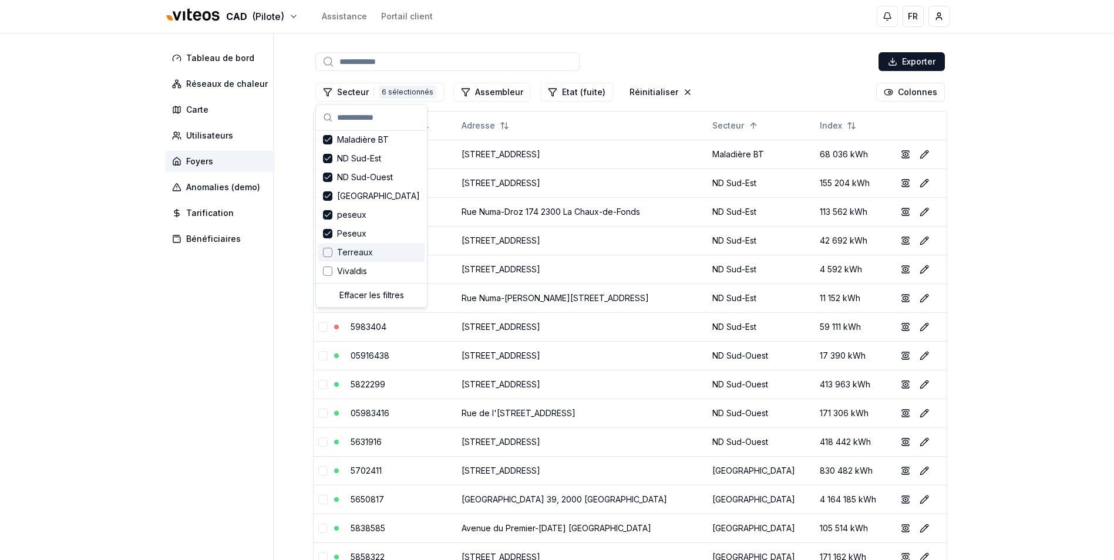
drag, startPoint x: 382, startPoint y: 250, endPoint x: 385, endPoint y: 257, distance: 6.9
click at [382, 250] on div "Terreaux" at bounding box center [371, 252] width 106 height 19
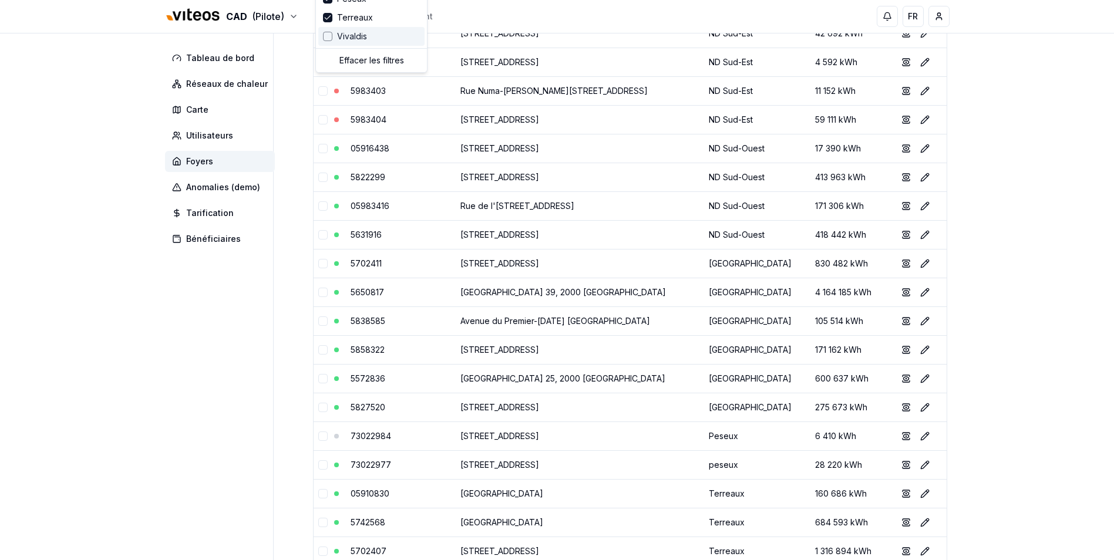
scroll to position [294, 0]
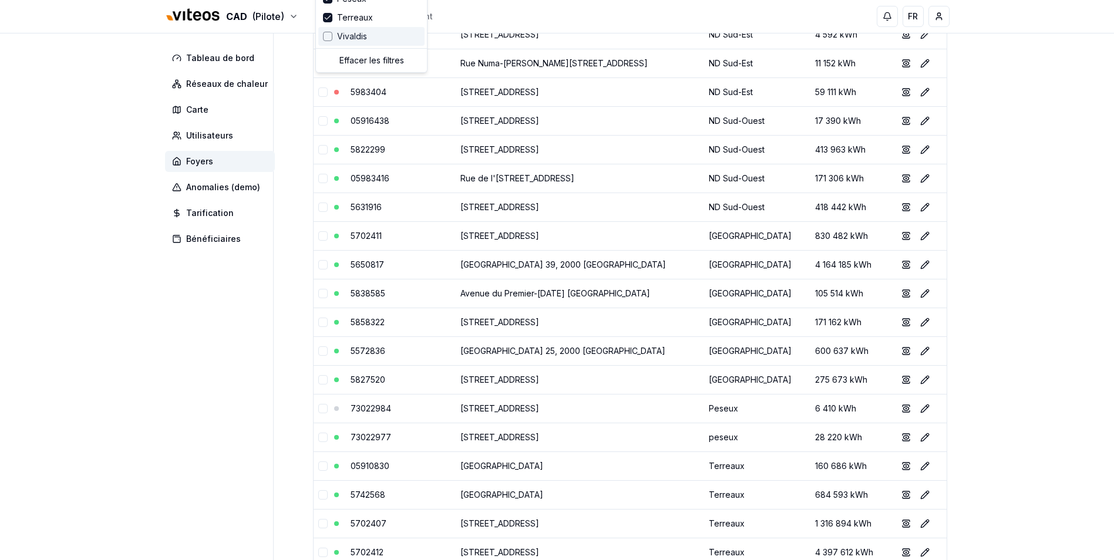
click at [1036, 402] on div "CAD (Pilote) Assistance Portail client FR [PERSON_NAME] Tableau de bord Réseaux…" at bounding box center [557, 403] width 1114 height 1394
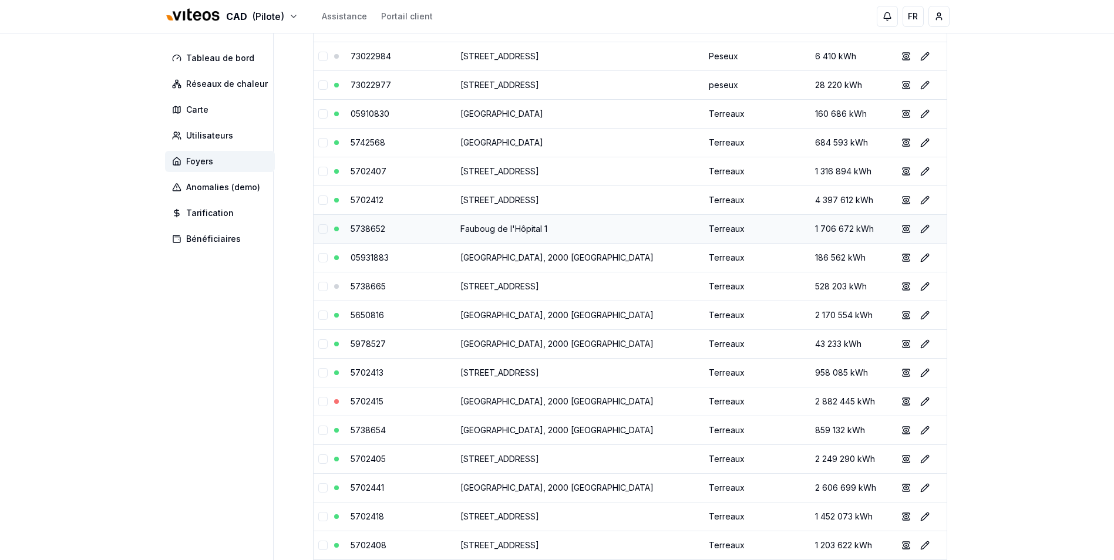
scroll to position [705, 0]
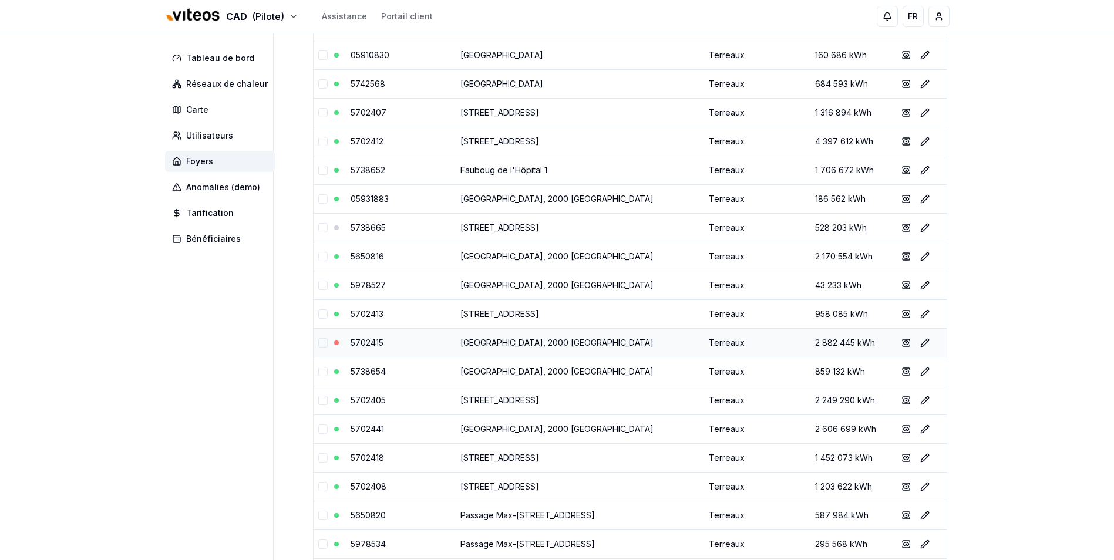
click at [534, 346] on link "[GEOGRAPHIC_DATA], 2000 [GEOGRAPHIC_DATA]" at bounding box center [556, 343] width 193 height 10
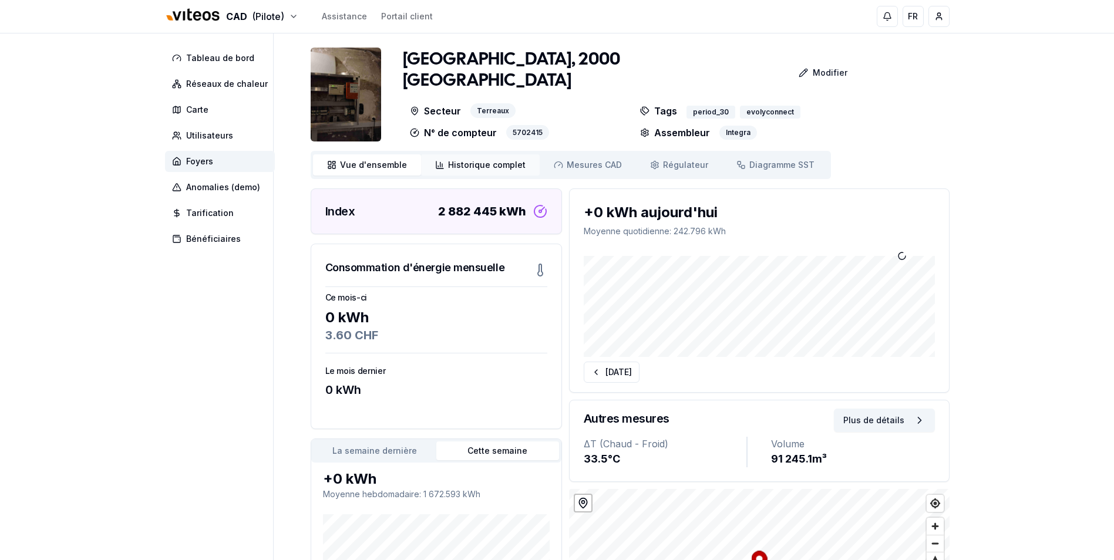
click at [490, 158] on link "Historique complet Historique" at bounding box center [480, 164] width 119 height 21
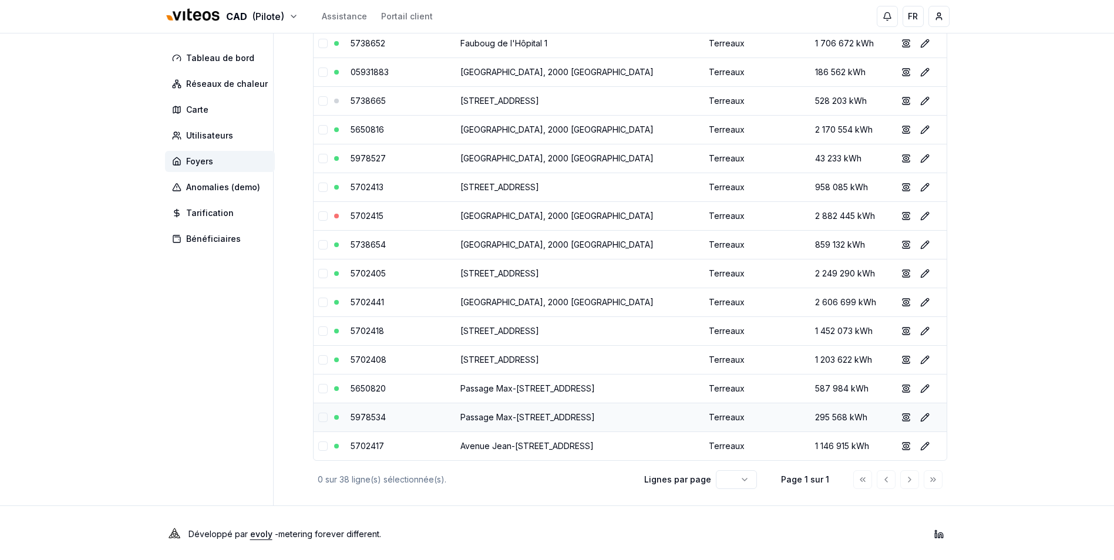
scroll to position [834, 0]
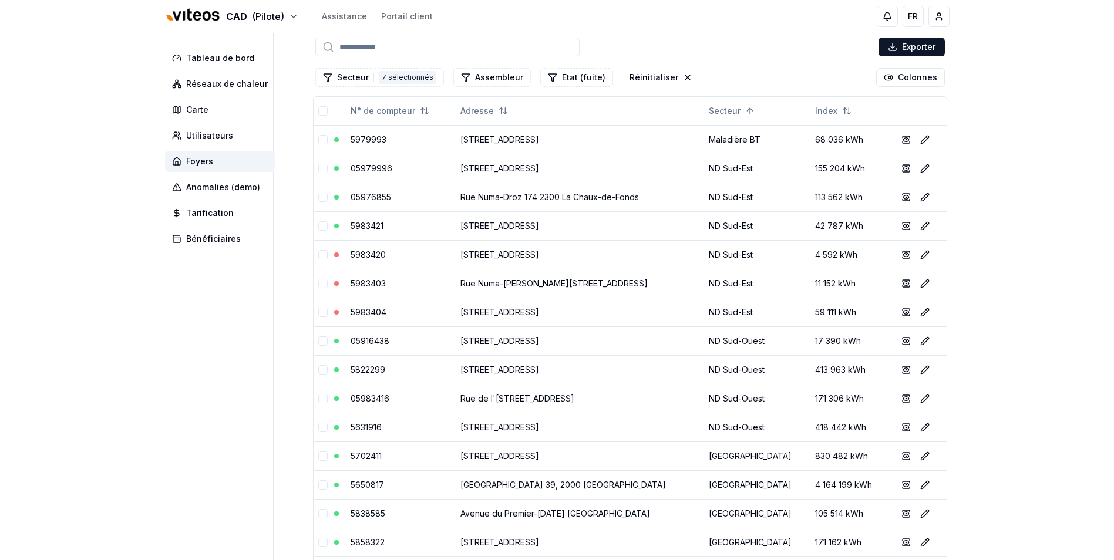
scroll to position [0, 0]
